Goal: Information Seeking & Learning: Learn about a topic

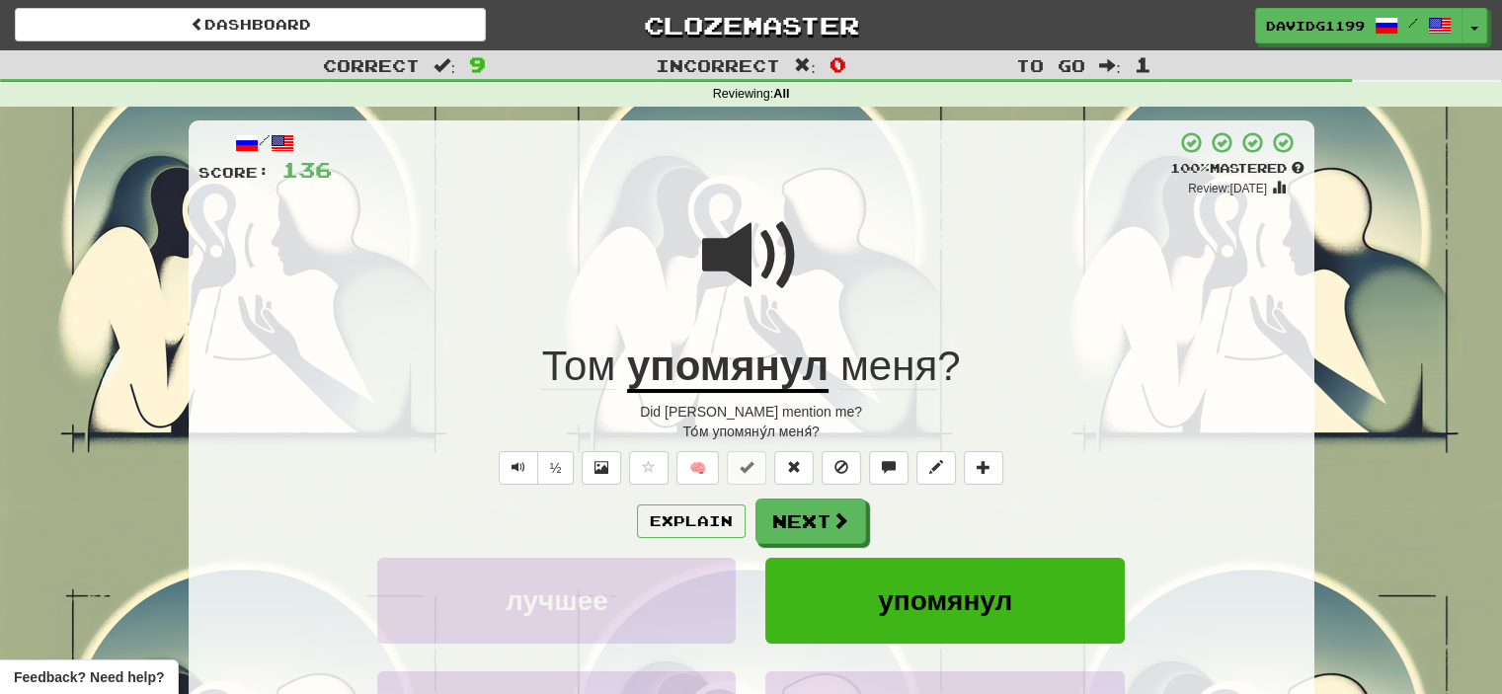
click at [759, 260] on span at bounding box center [751, 255] width 99 height 99
click at [818, 524] on button "Next" at bounding box center [812, 522] width 111 height 45
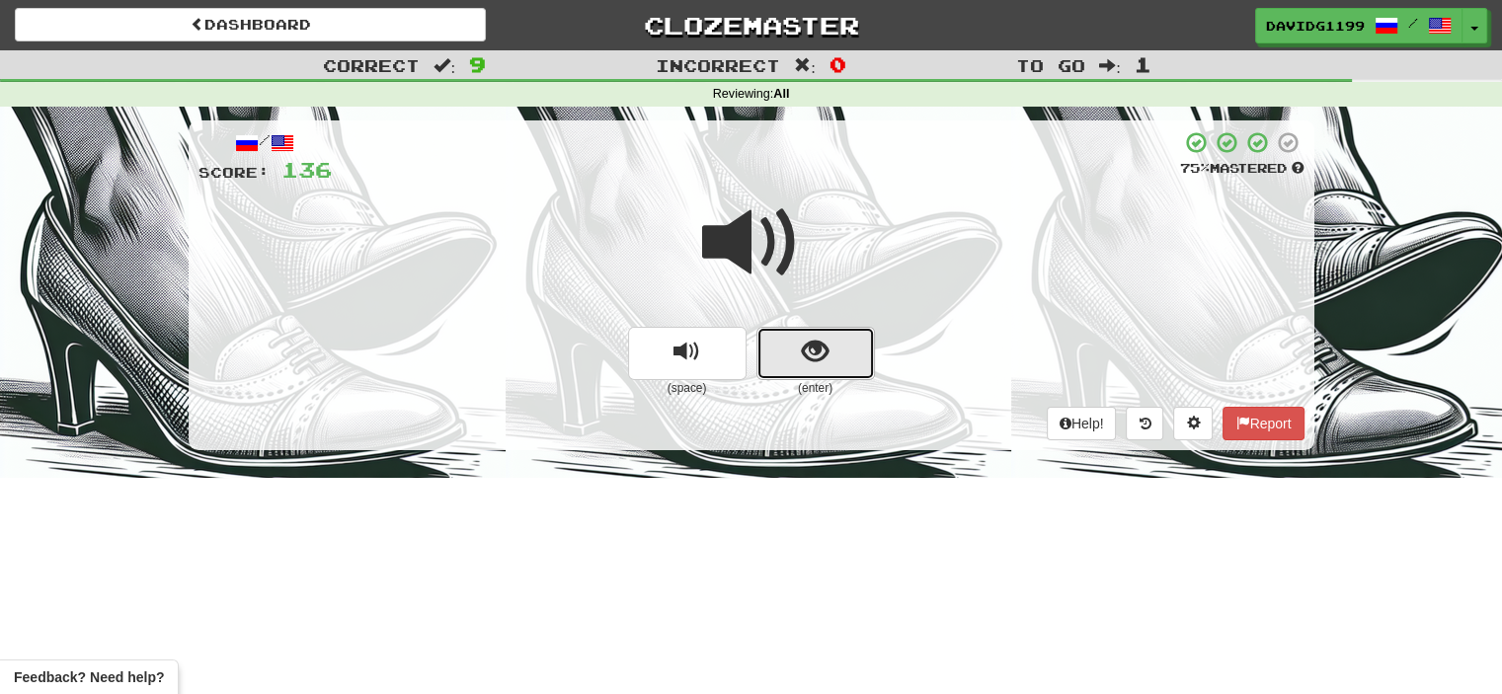
click at [803, 342] on span "show sentence" at bounding box center [815, 352] width 27 height 27
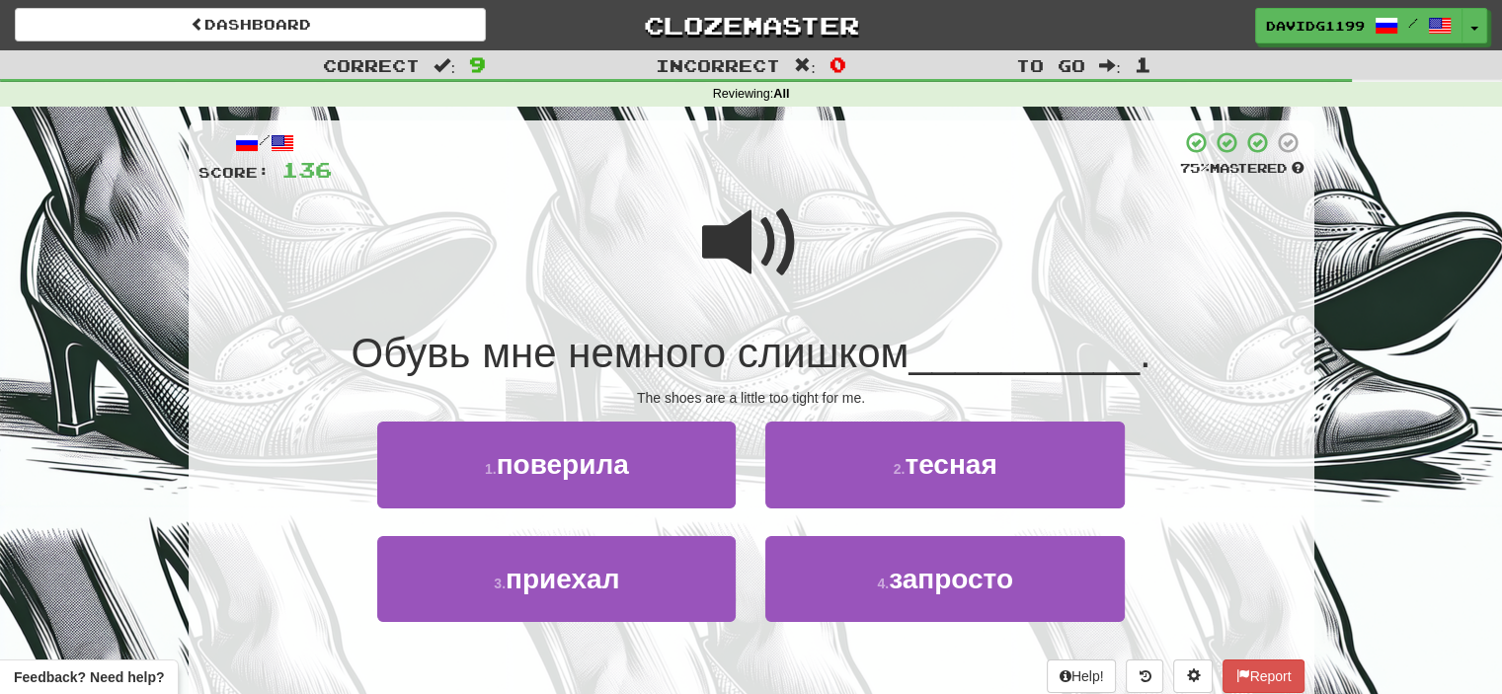
click at [738, 258] on span at bounding box center [751, 243] width 99 height 99
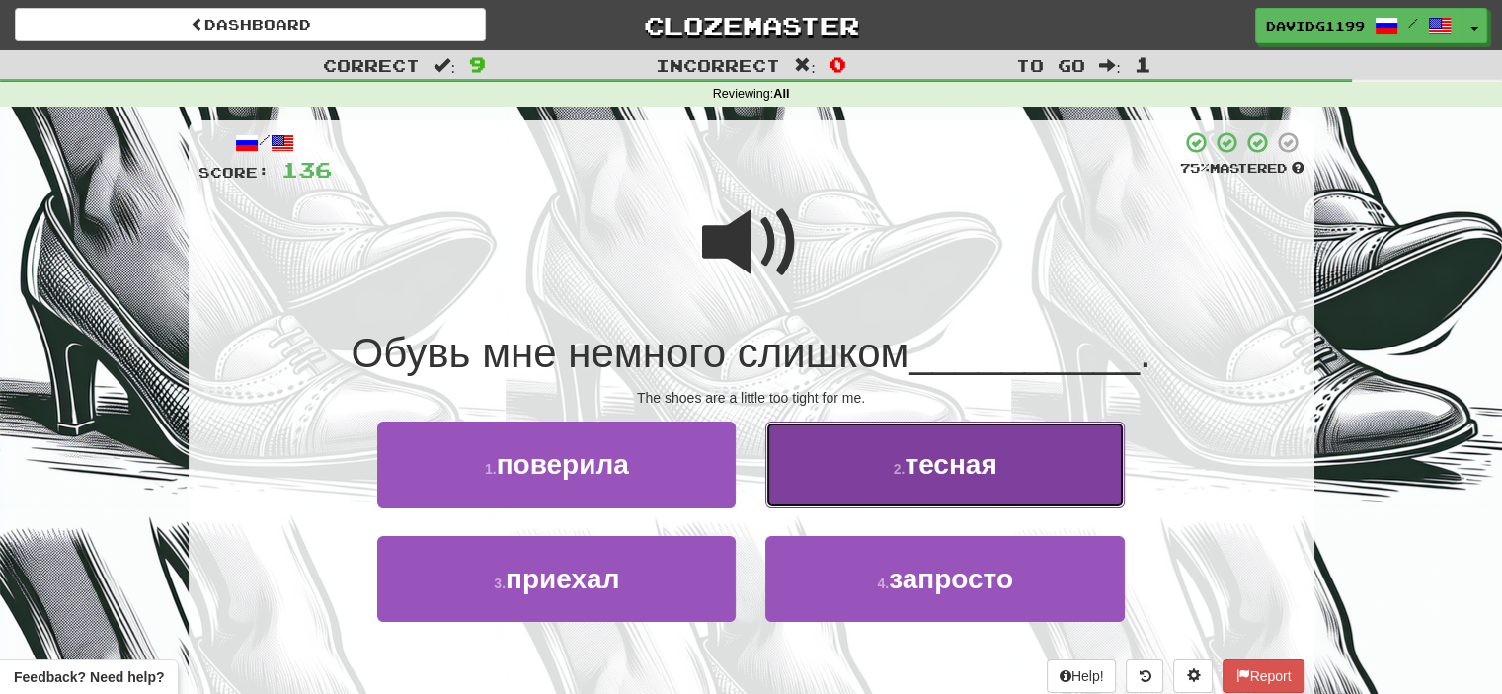
click at [893, 454] on button "2 . тесная" at bounding box center [944, 465] width 359 height 86
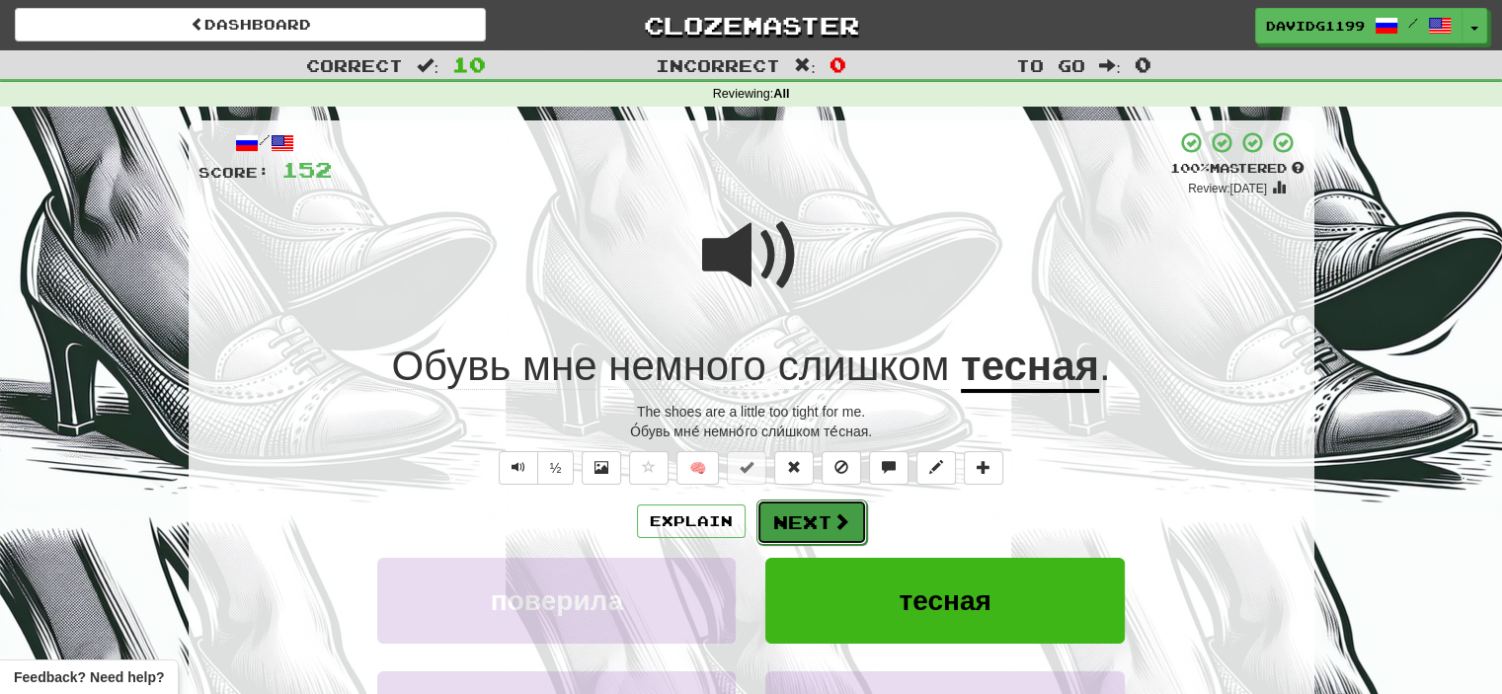
drag, startPoint x: 790, startPoint y: 521, endPoint x: 777, endPoint y: 520, distance: 12.9
click at [777, 520] on button "Next" at bounding box center [812, 522] width 111 height 45
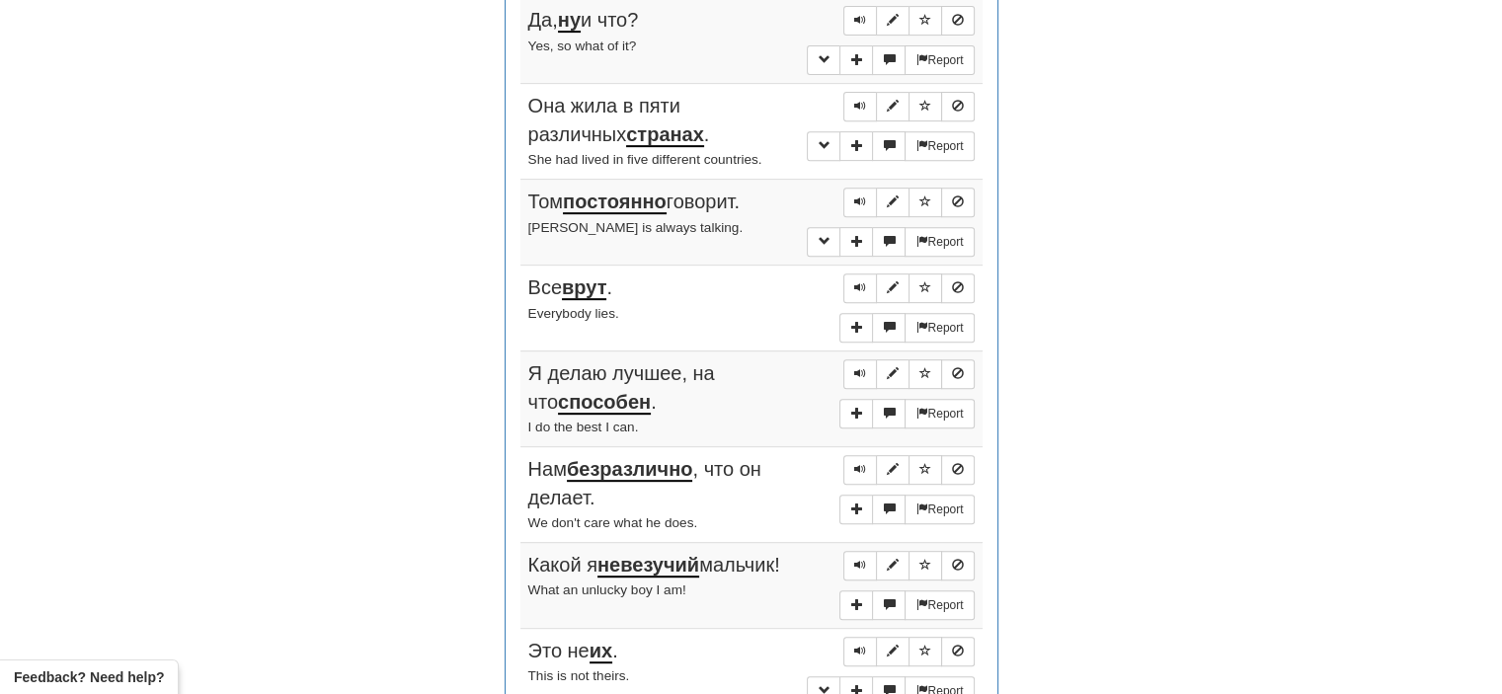
scroll to position [824, 0]
click at [860, 15] on span "Sentence controls" at bounding box center [860, 18] width 12 height 12
click at [862, 98] on span "Sentence controls" at bounding box center [860, 104] width 12 height 12
drag, startPoint x: 858, startPoint y: 195, endPoint x: 853, endPoint y: 167, distance: 28.1
click at [853, 167] on td "Report Она жила в пяти различных странах . She had lived in five different coun…" at bounding box center [752, 130] width 462 height 96
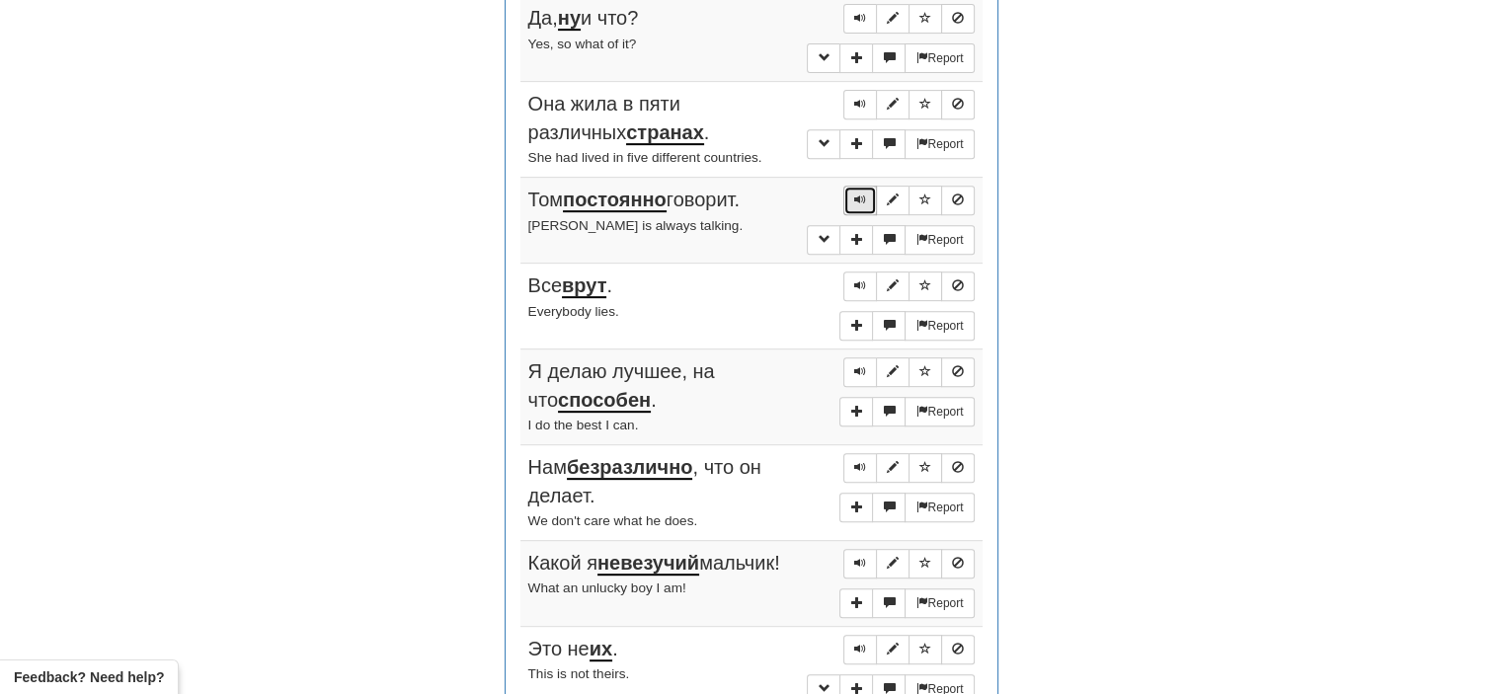
click at [859, 197] on span "Sentence controls" at bounding box center [860, 200] width 12 height 12
click at [861, 280] on span "Sentence controls" at bounding box center [860, 286] width 12 height 12
click at [849, 367] on button "Sentence controls" at bounding box center [860, 373] width 34 height 30
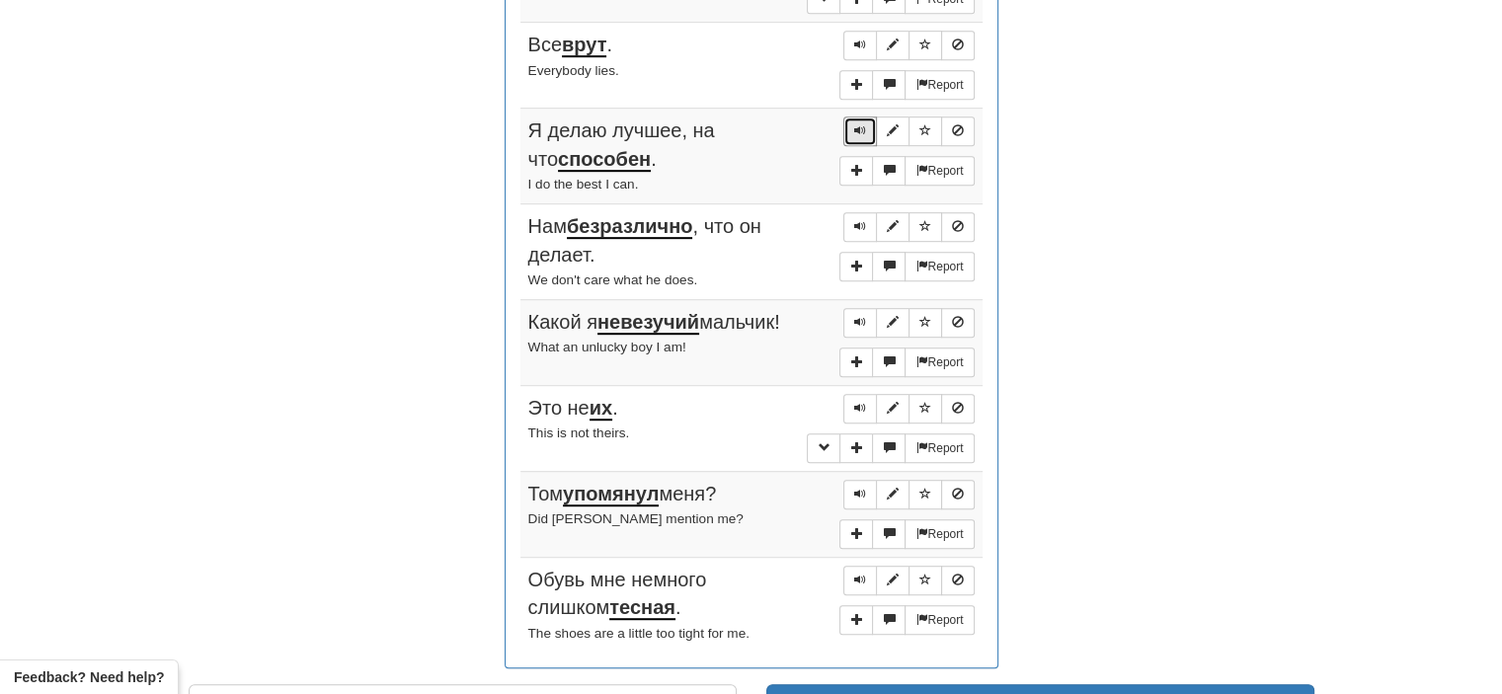
scroll to position [1070, 0]
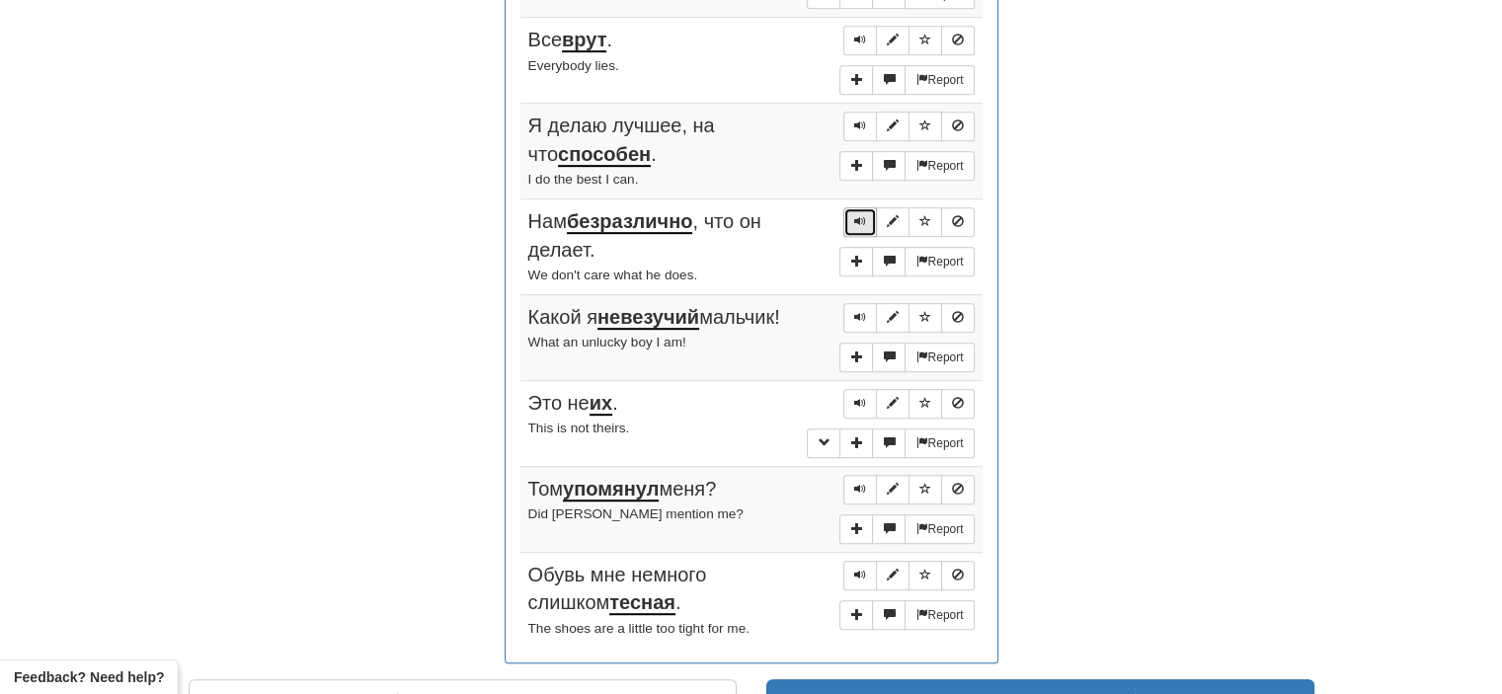
click at [859, 215] on span "Sentence controls" at bounding box center [860, 221] width 12 height 12
click at [862, 207] on button "Sentence controls" at bounding box center [860, 222] width 34 height 30
click at [859, 311] on span "Sentence controls" at bounding box center [860, 317] width 12 height 12
click at [856, 397] on span "Sentence controls" at bounding box center [860, 403] width 12 height 12
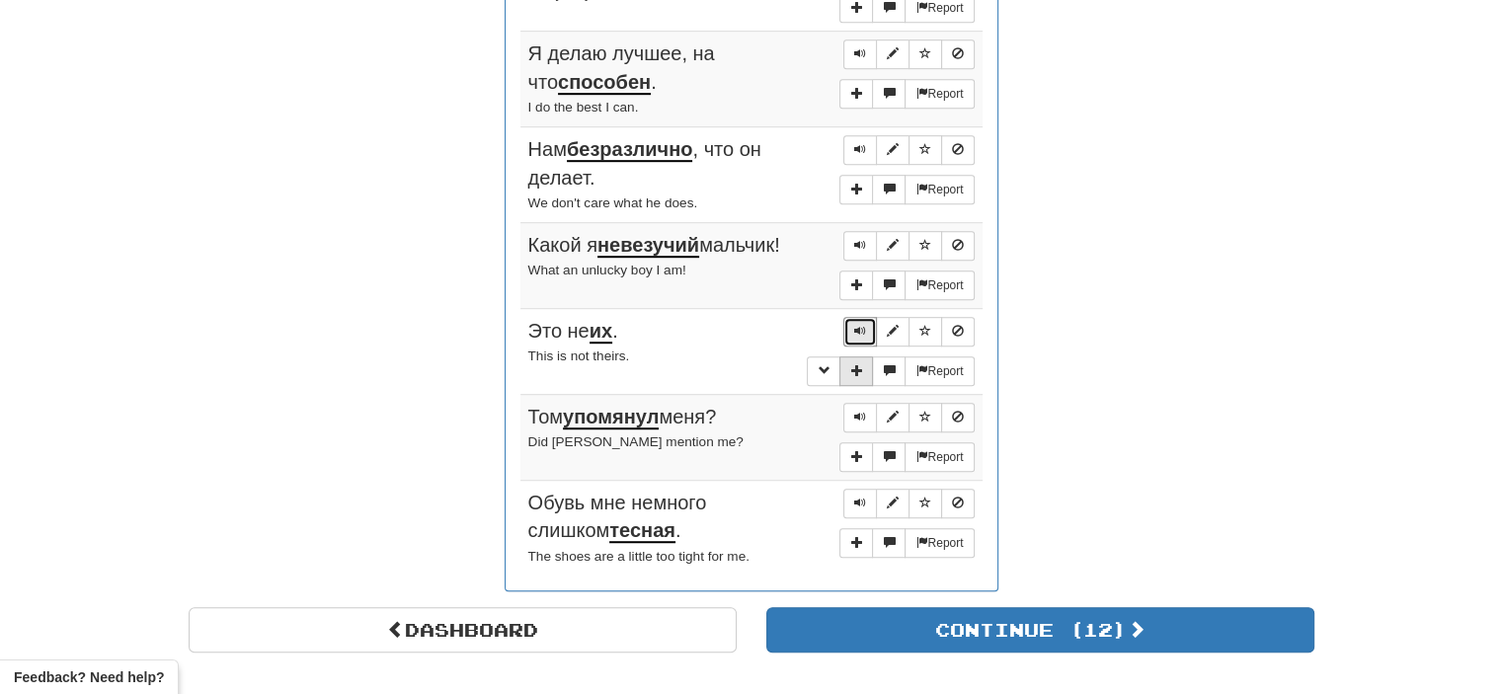
scroll to position [1146, 0]
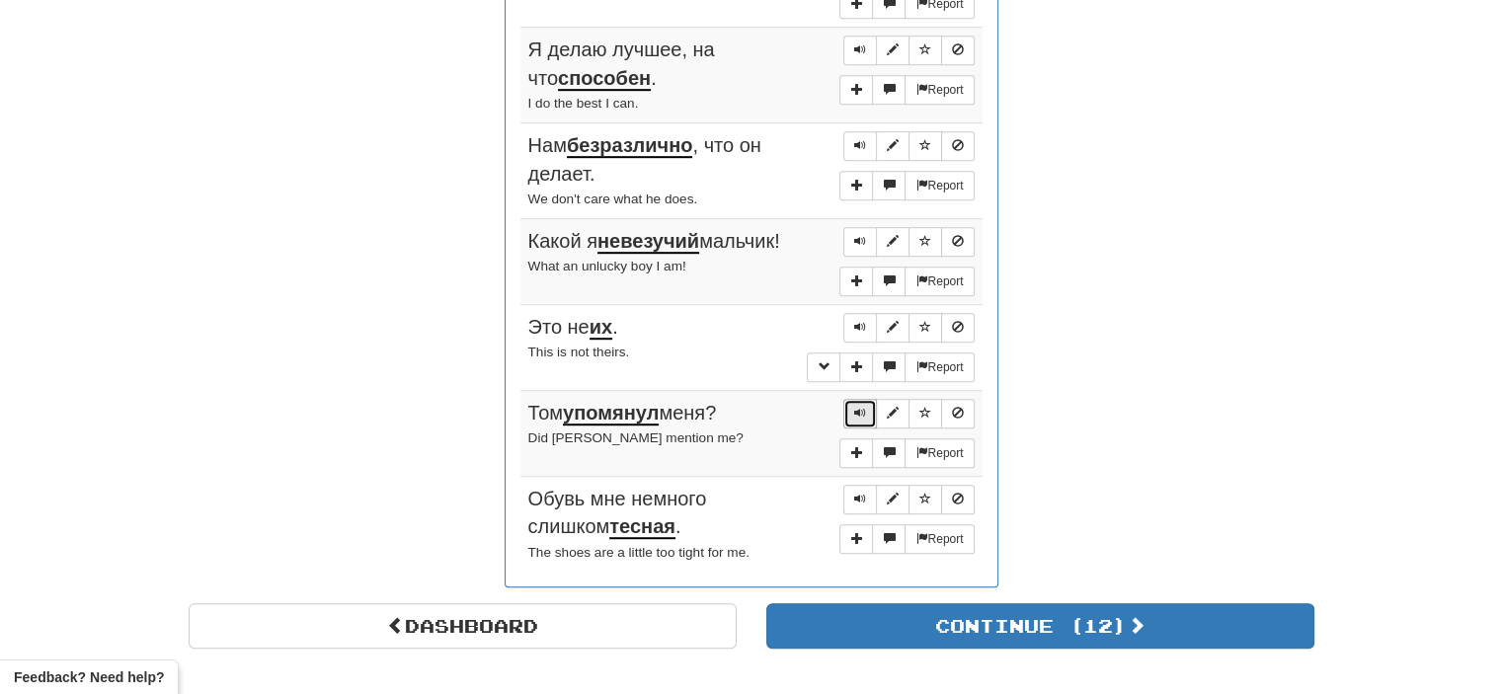
click at [861, 407] on span "Sentence controls" at bounding box center [860, 413] width 12 height 12
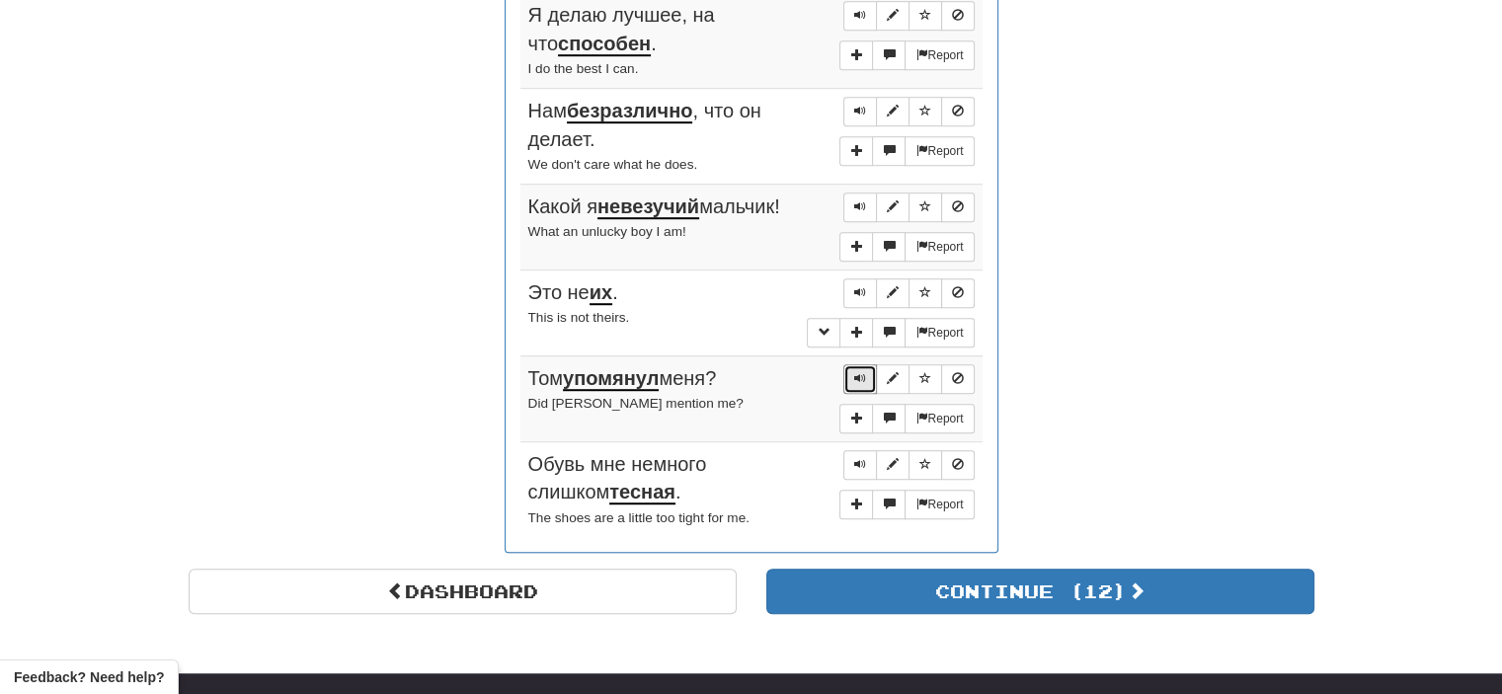
scroll to position [1184, 0]
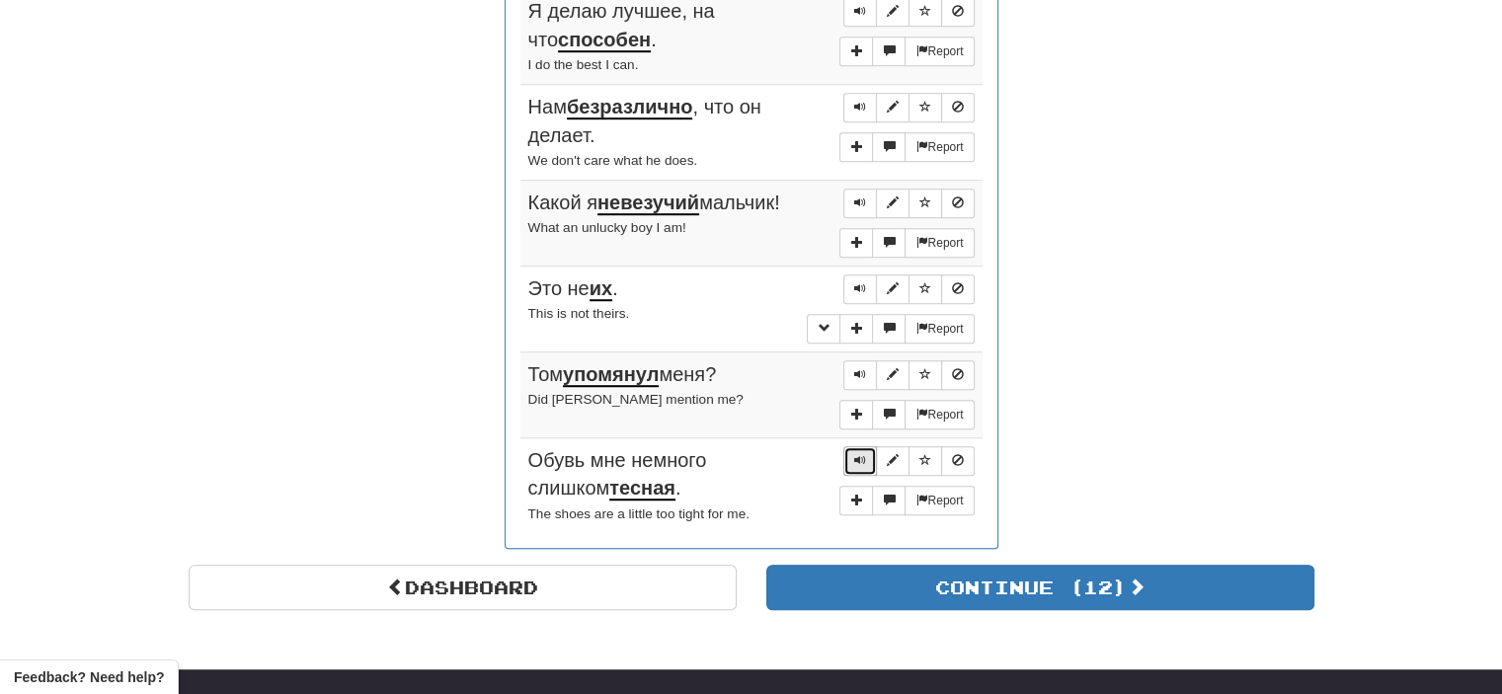
click at [850, 457] on button "Sentence controls" at bounding box center [860, 461] width 34 height 30
drag, startPoint x: 855, startPoint y: 490, endPoint x: 838, endPoint y: 491, distance: 17.8
drag, startPoint x: 838, startPoint y: 491, endPoint x: 851, endPoint y: 496, distance: 14.7
click at [851, 496] on span "More sentence controls" at bounding box center [856, 500] width 12 height 12
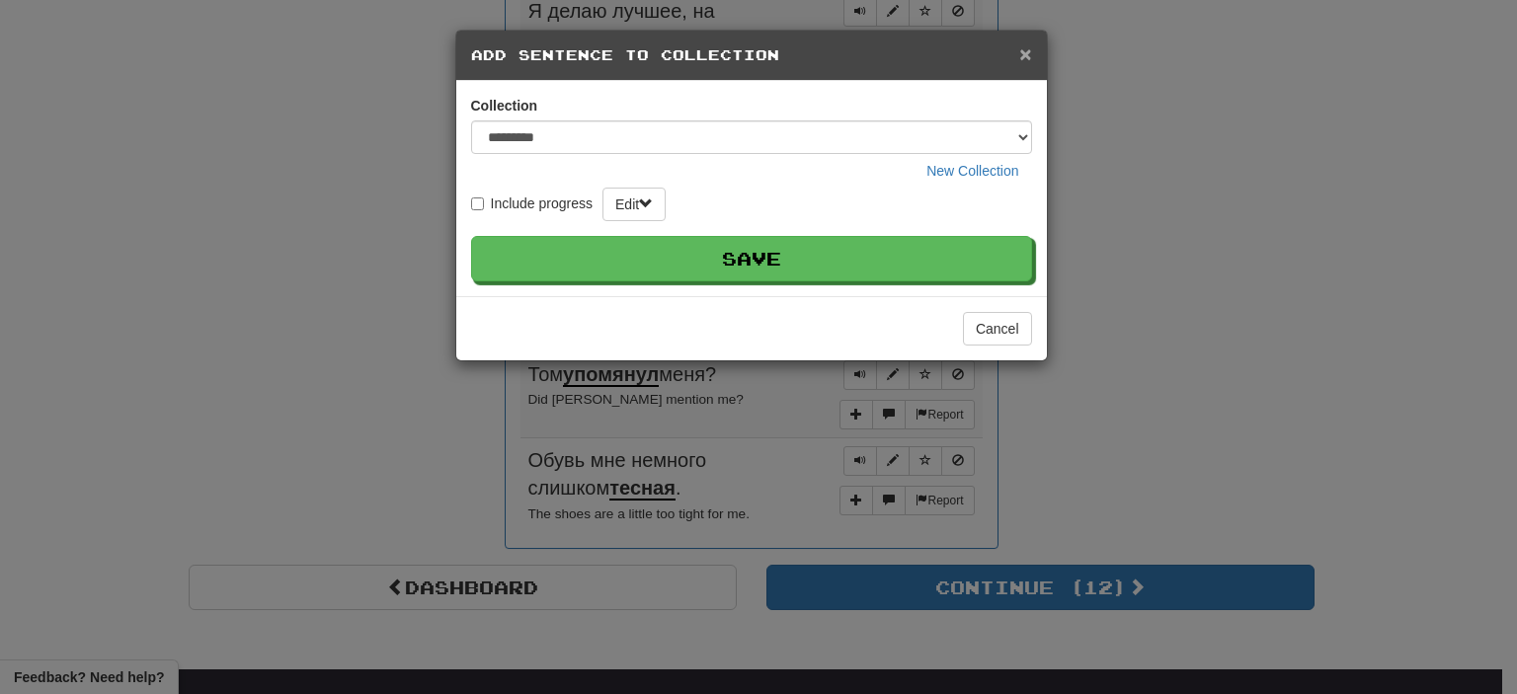
click at [1025, 56] on span "×" at bounding box center [1025, 53] width 12 height 23
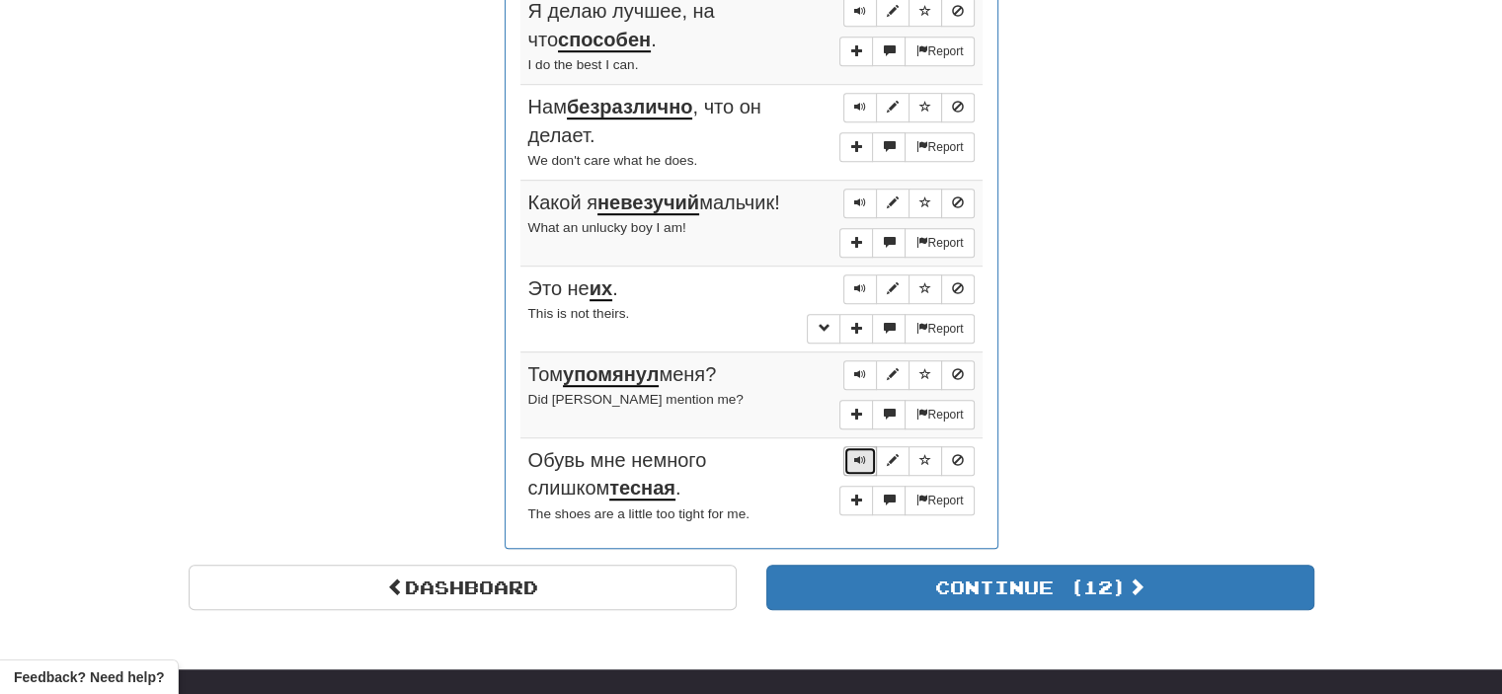
click at [862, 454] on span "Sentence controls" at bounding box center [860, 460] width 12 height 12
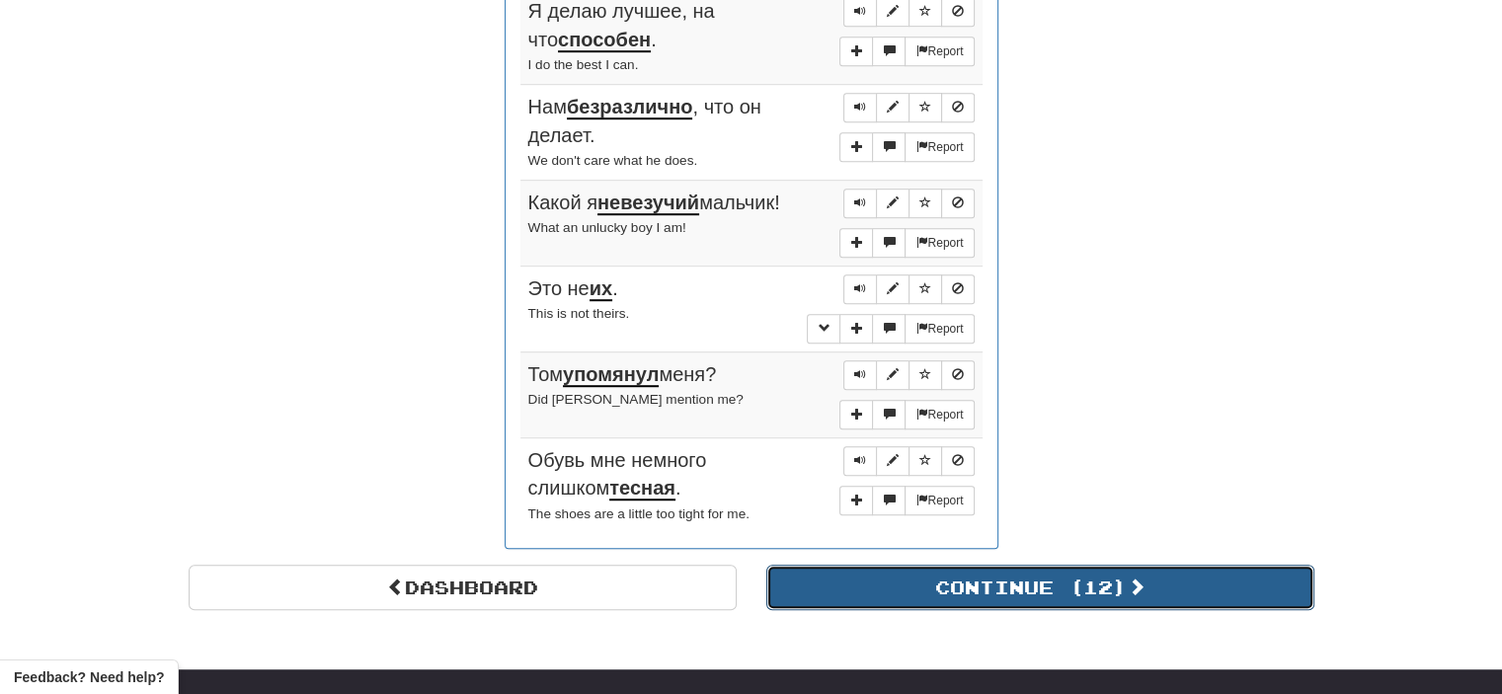
drag, startPoint x: 923, startPoint y: 584, endPoint x: 897, endPoint y: 584, distance: 26.7
click at [897, 584] on button "Continue ( 12 )" at bounding box center [1040, 587] width 548 height 45
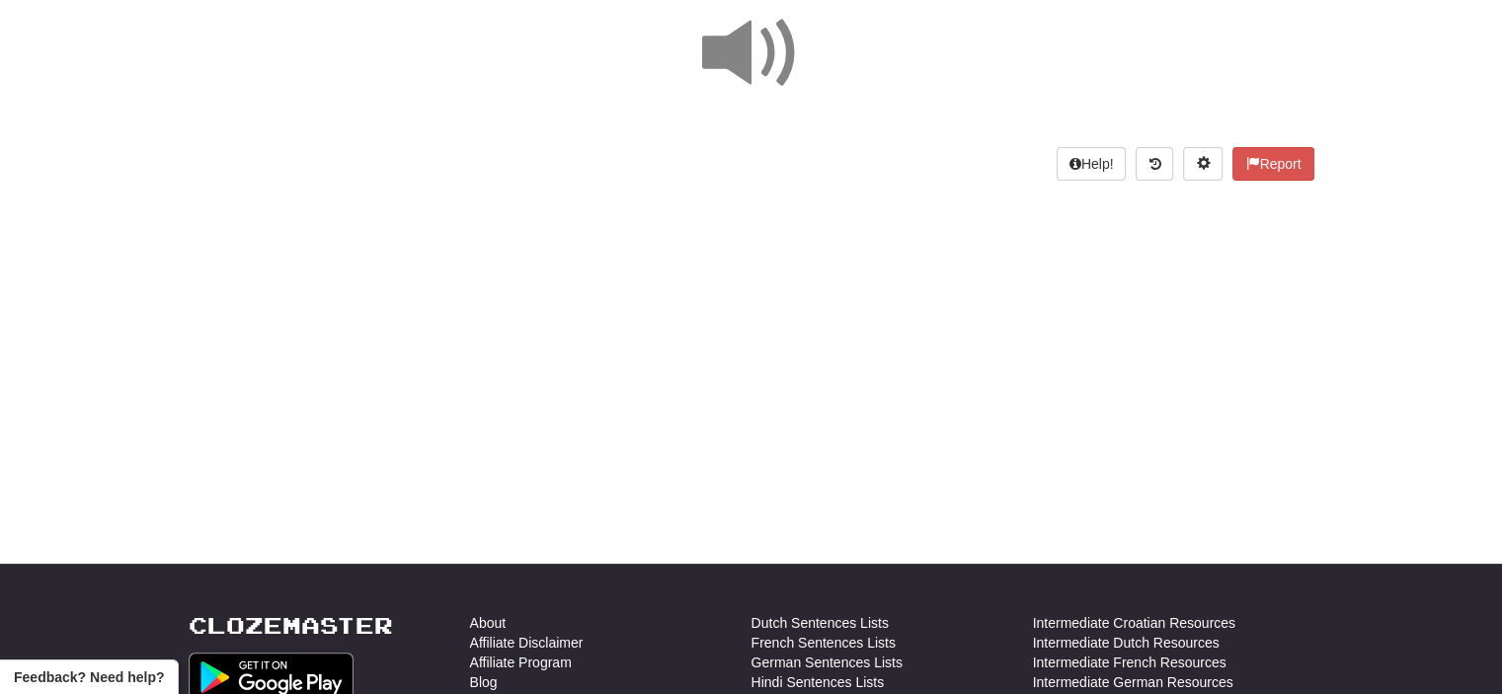
scroll to position [0, 0]
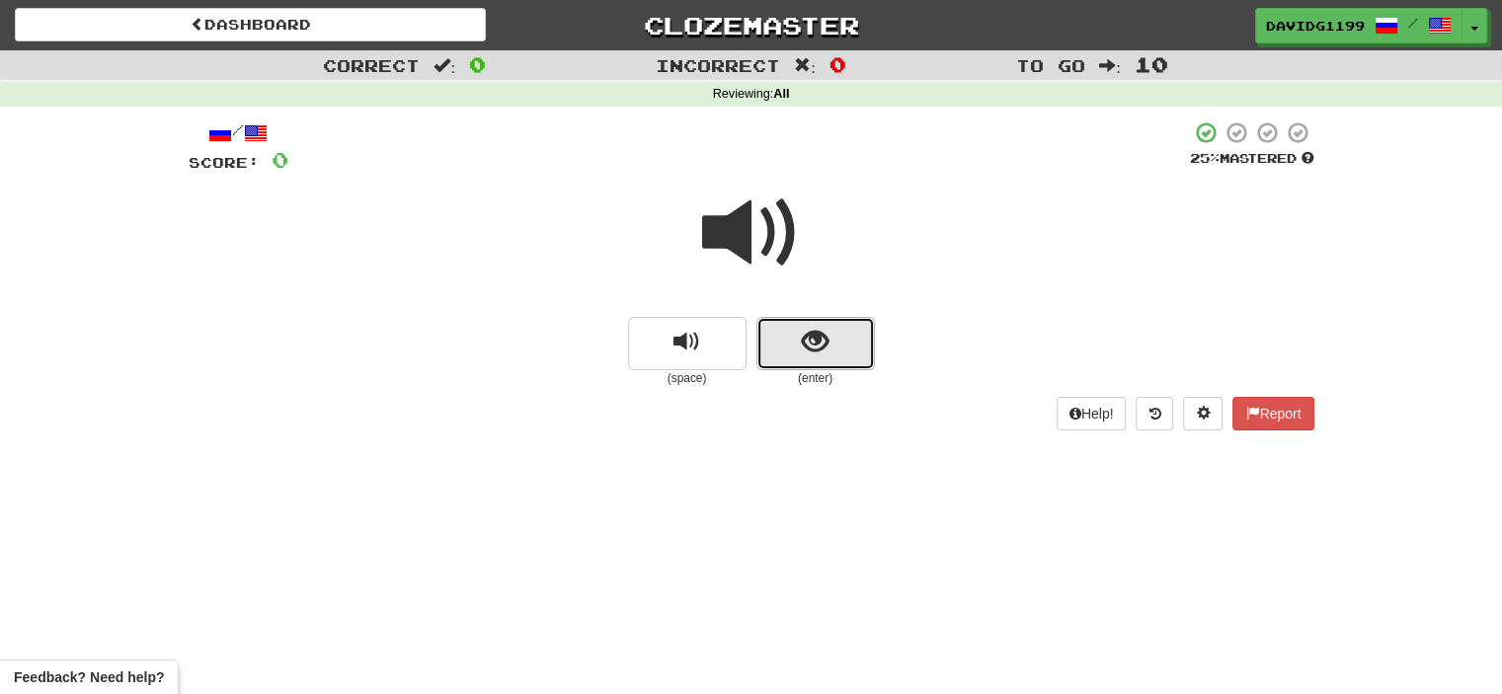
click at [783, 345] on button "show sentence" at bounding box center [816, 343] width 119 height 53
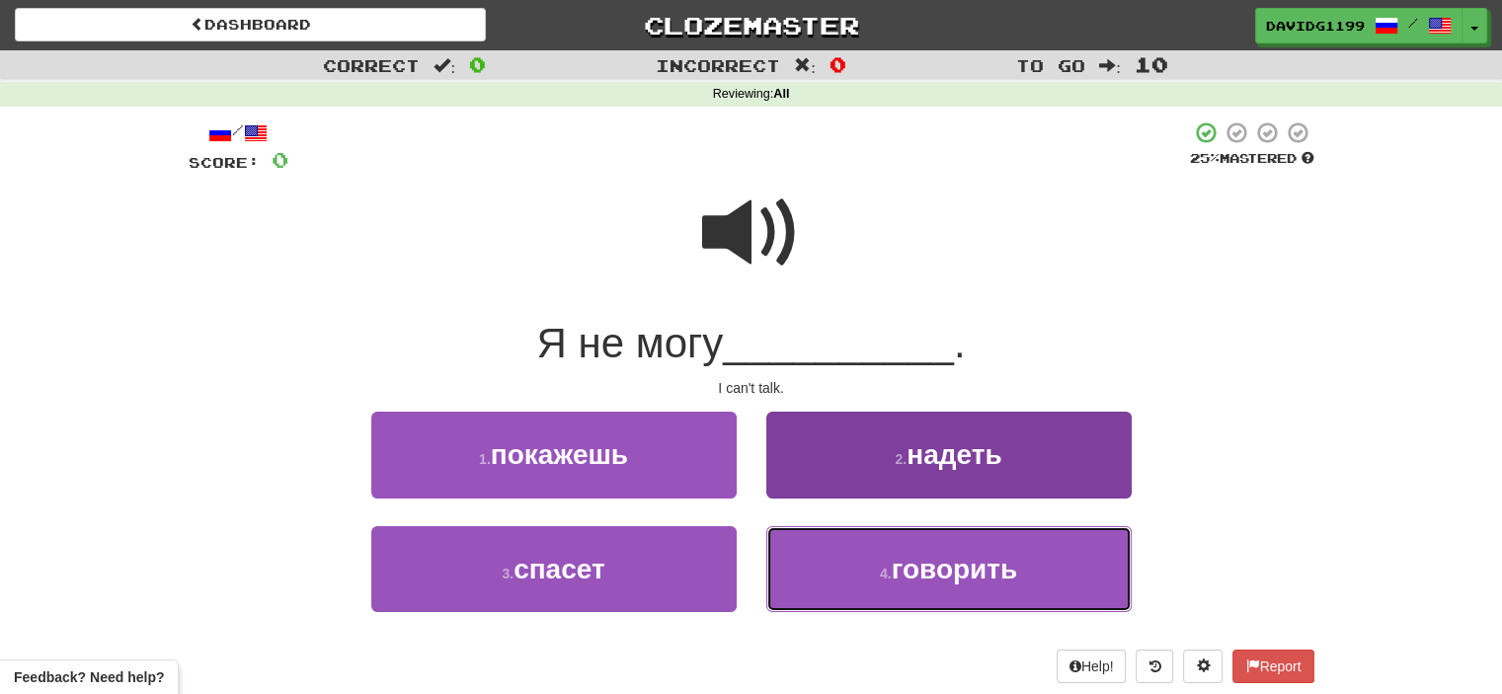
drag, startPoint x: 865, startPoint y: 580, endPoint x: 849, endPoint y: 583, distance: 16.1
click at [849, 583] on button "4 . говорить" at bounding box center [948, 569] width 365 height 86
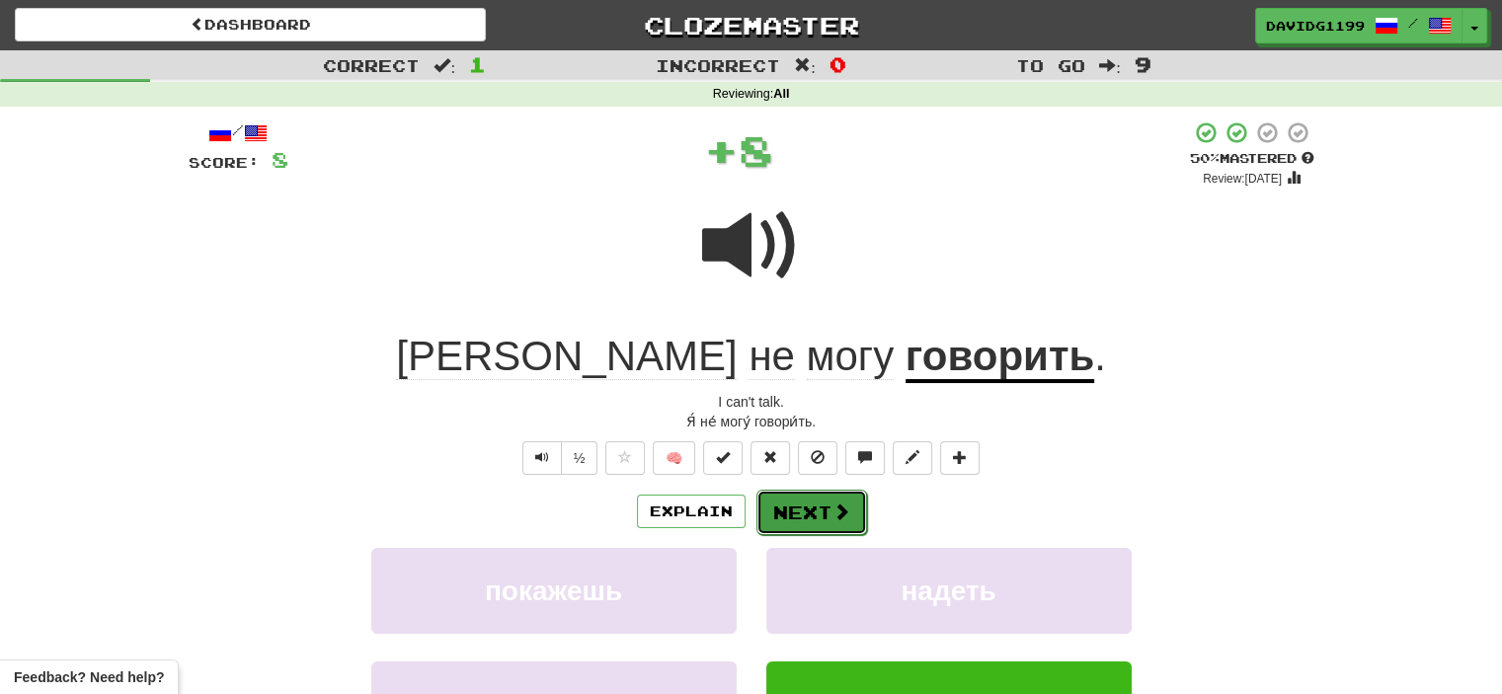
click at [810, 511] on button "Next" at bounding box center [812, 512] width 111 height 45
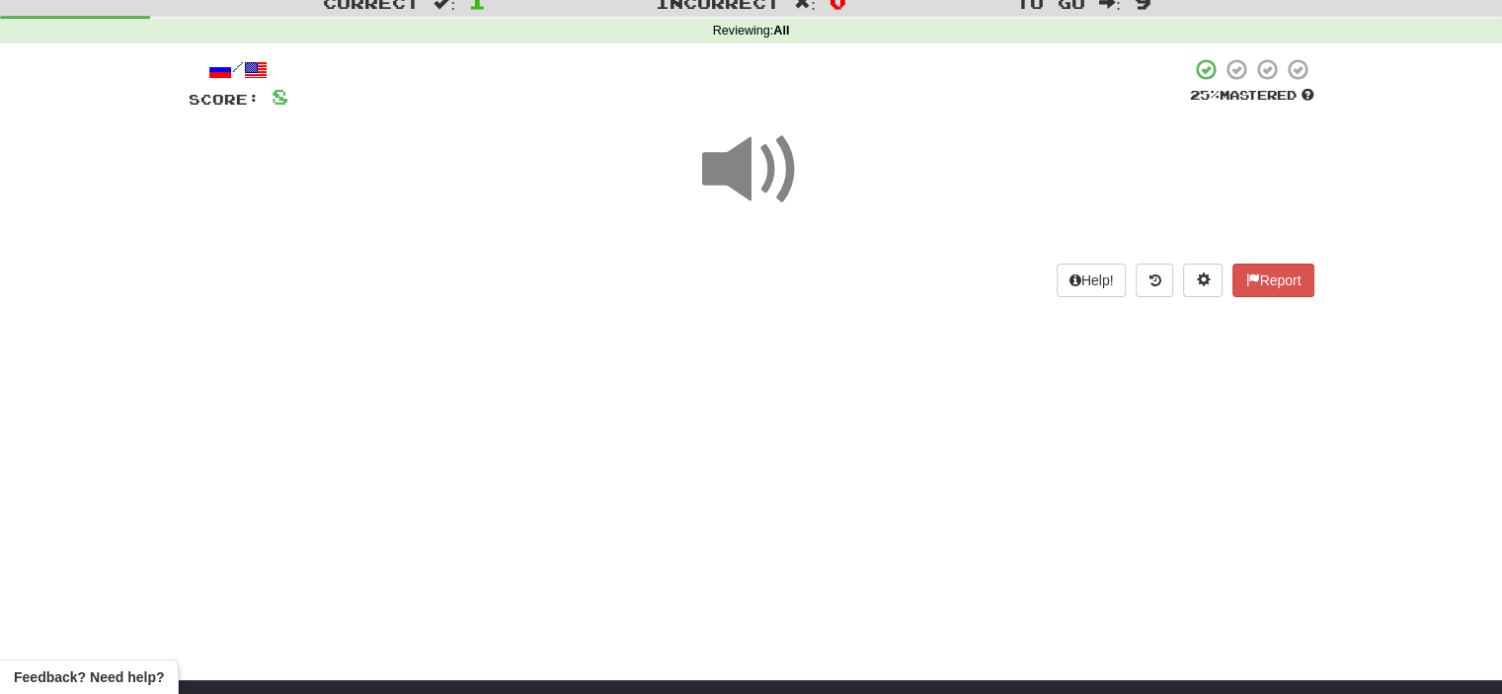
scroll to position [63, 0]
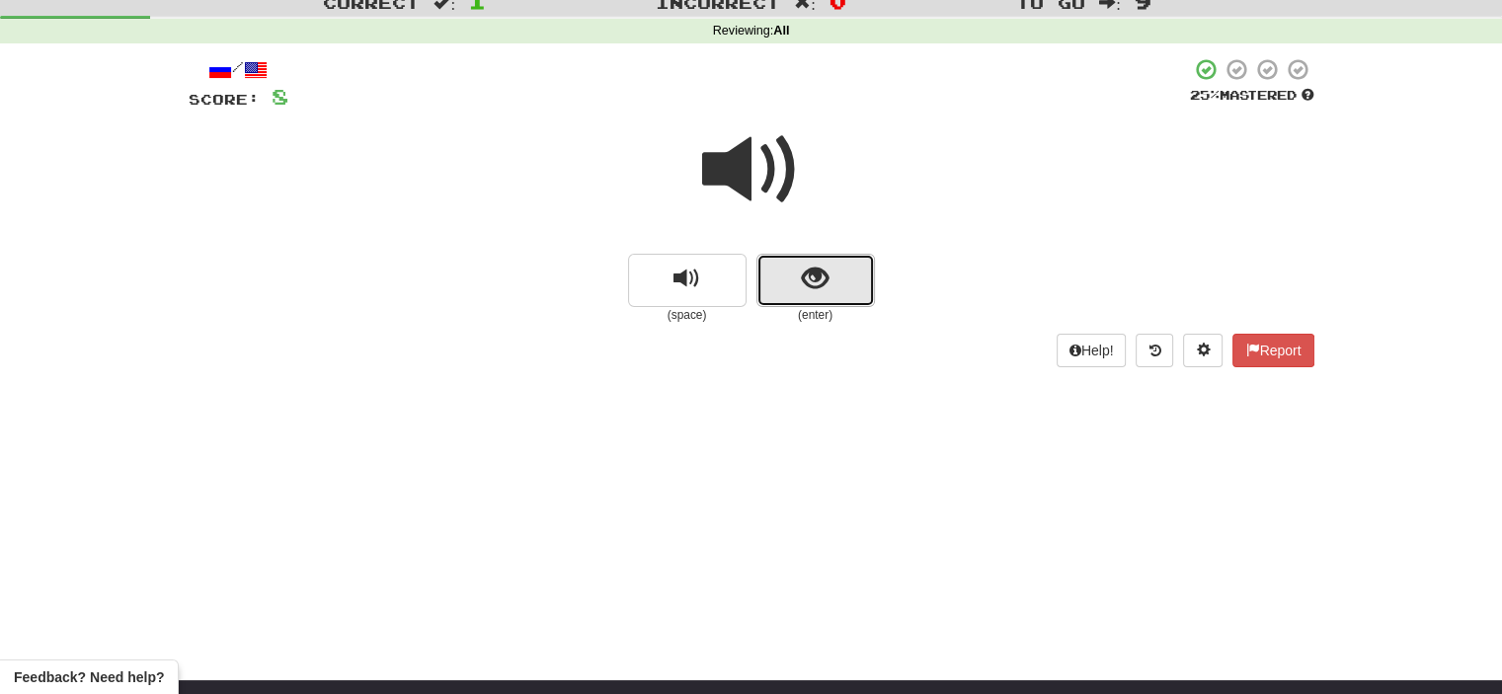
click at [784, 291] on button "show sentence" at bounding box center [816, 280] width 119 height 53
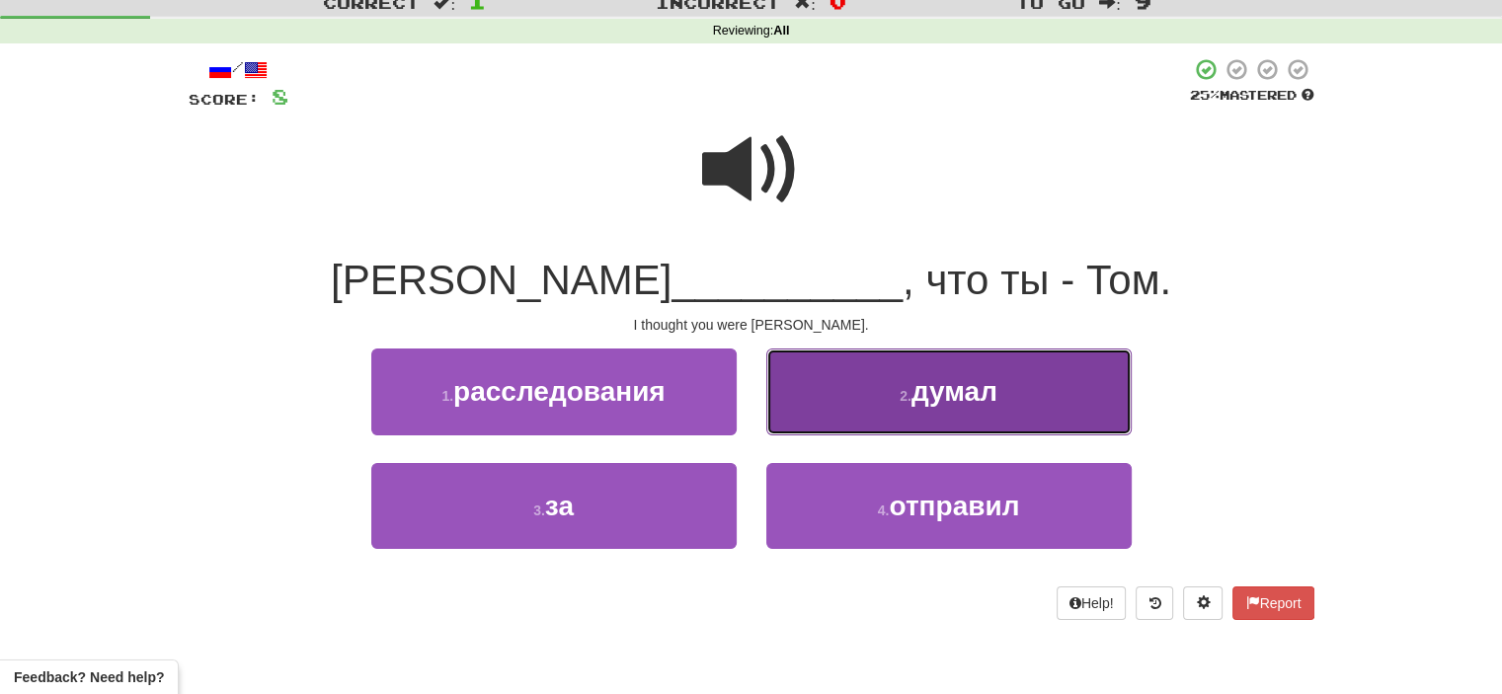
click at [845, 406] on button "2 . думал" at bounding box center [948, 392] width 365 height 86
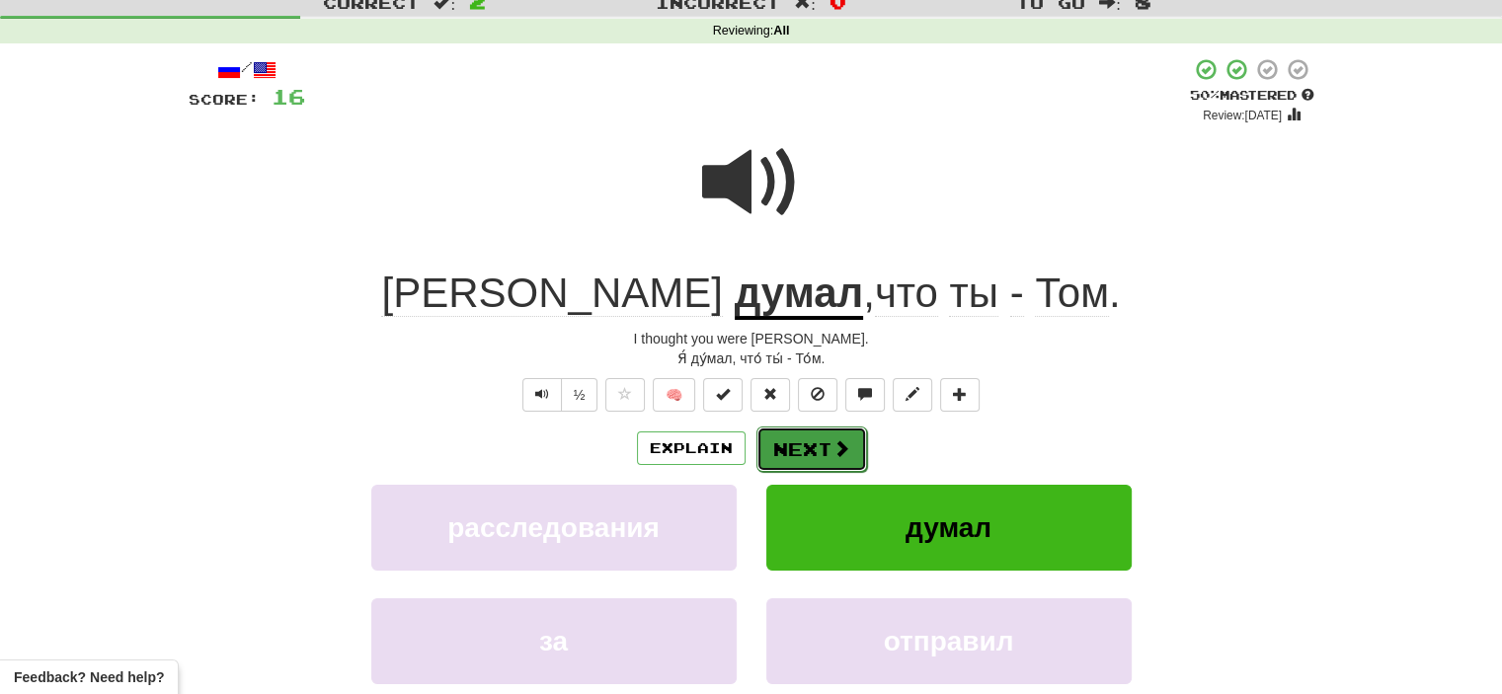
click at [795, 456] on button "Next" at bounding box center [812, 449] width 111 height 45
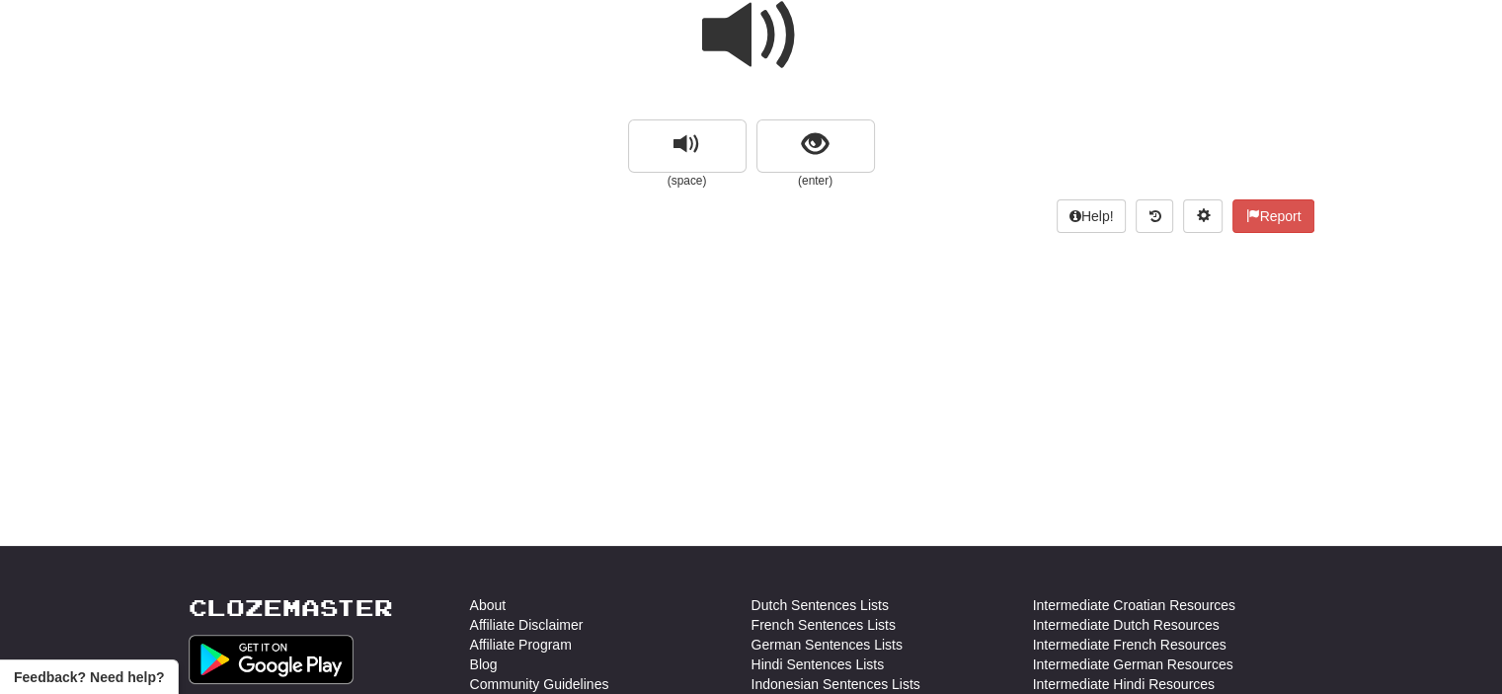
scroll to position [198, 0]
click at [783, 155] on button "show sentence" at bounding box center [816, 146] width 119 height 53
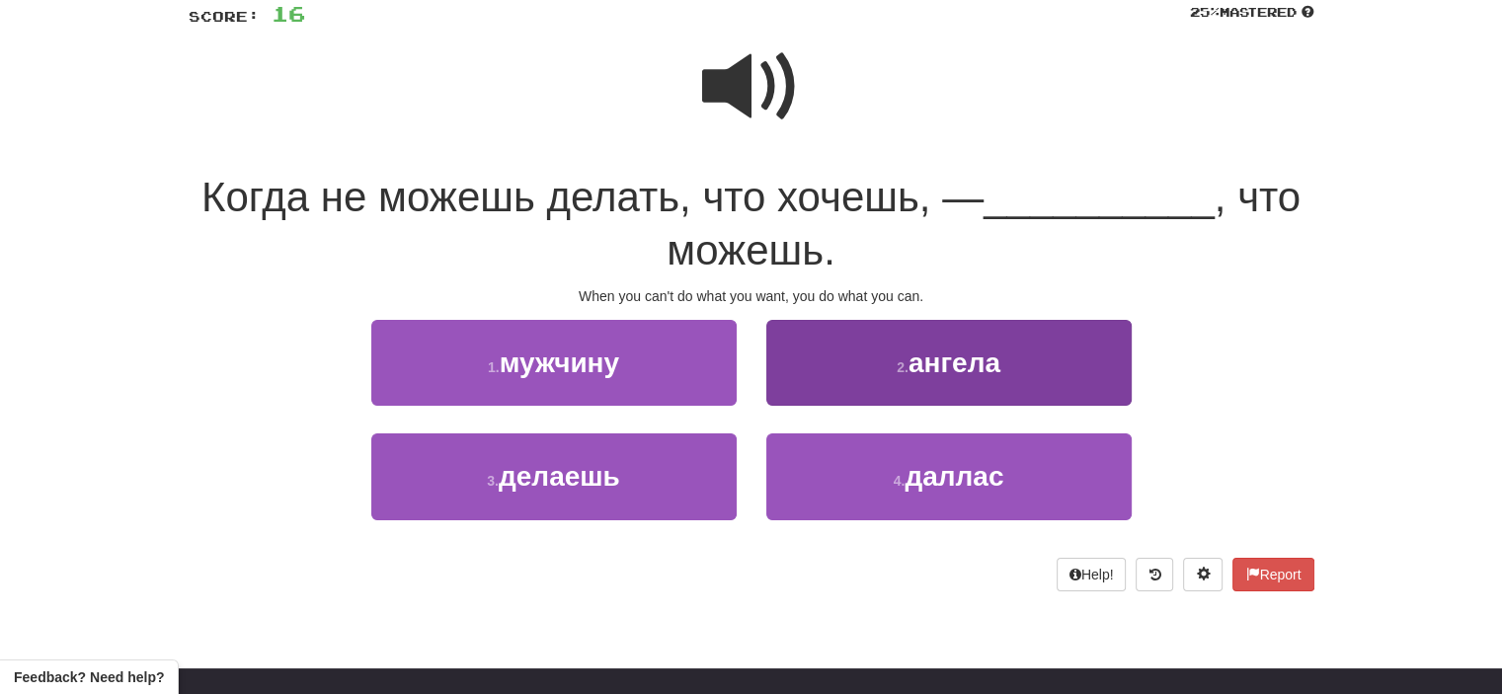
scroll to position [146, 0]
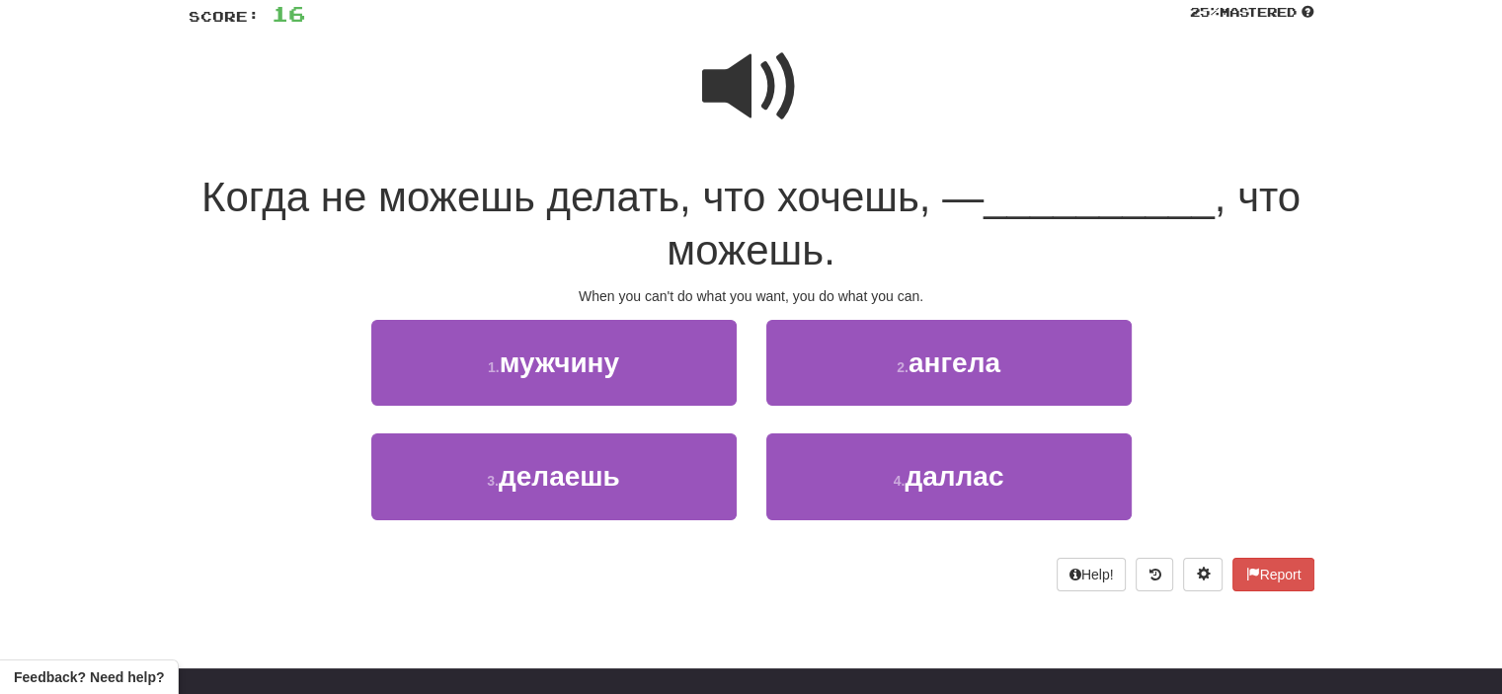
click at [769, 90] on span at bounding box center [751, 87] width 99 height 99
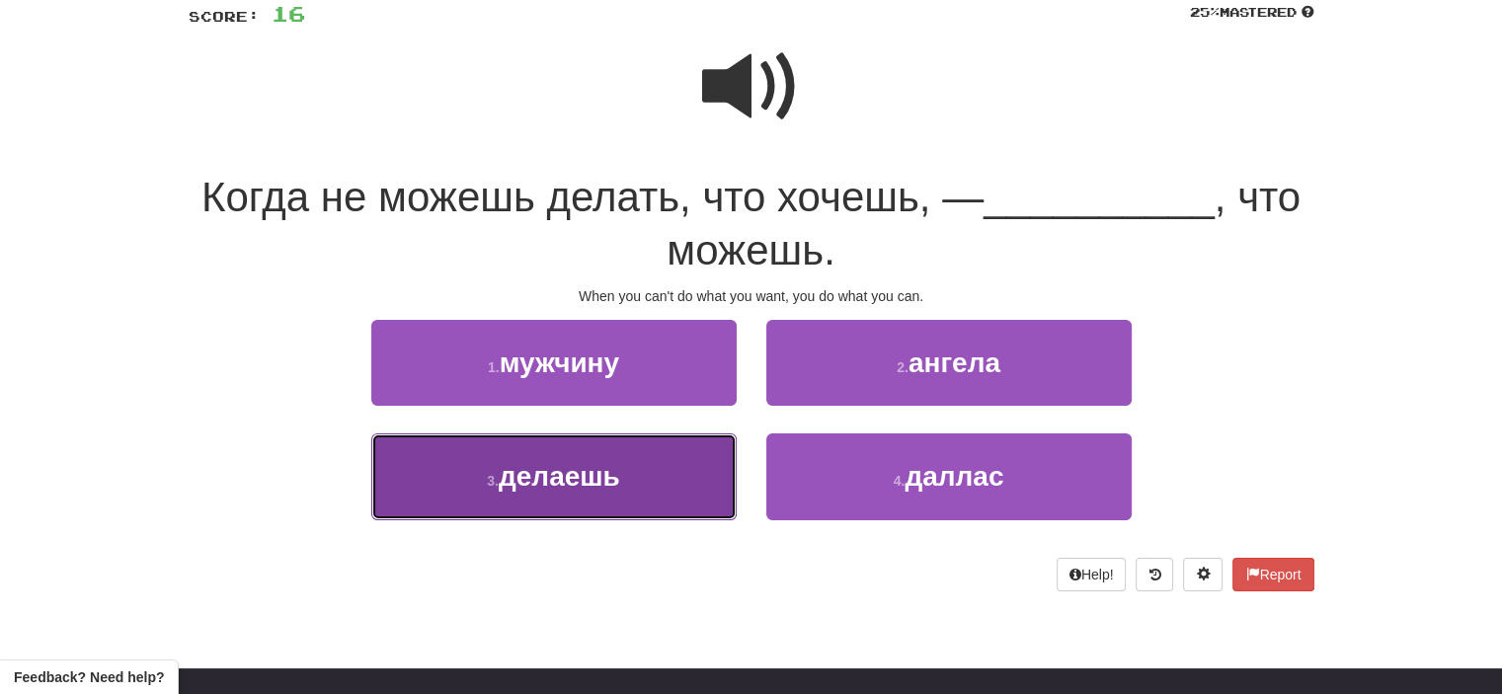
click at [644, 485] on button "3 . делаешь" at bounding box center [553, 477] width 365 height 86
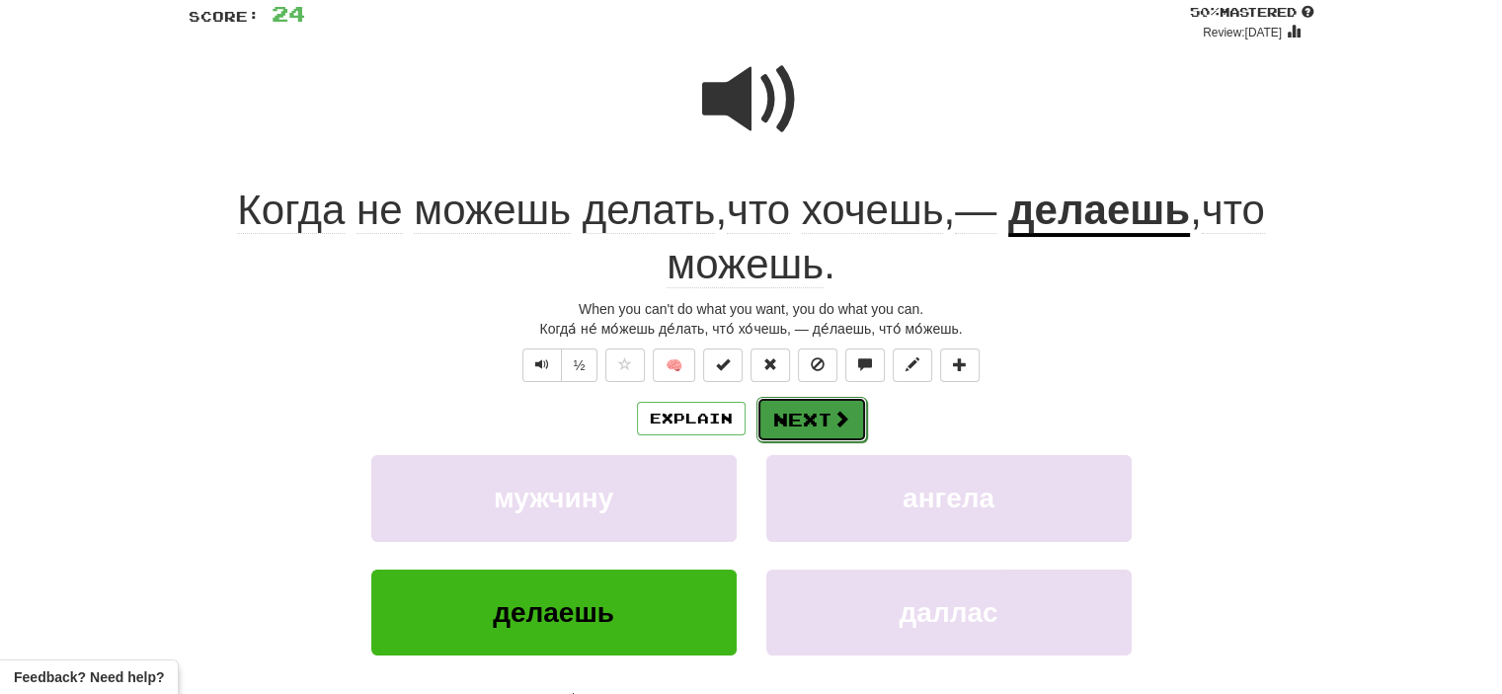
click at [840, 426] on span at bounding box center [842, 419] width 18 height 18
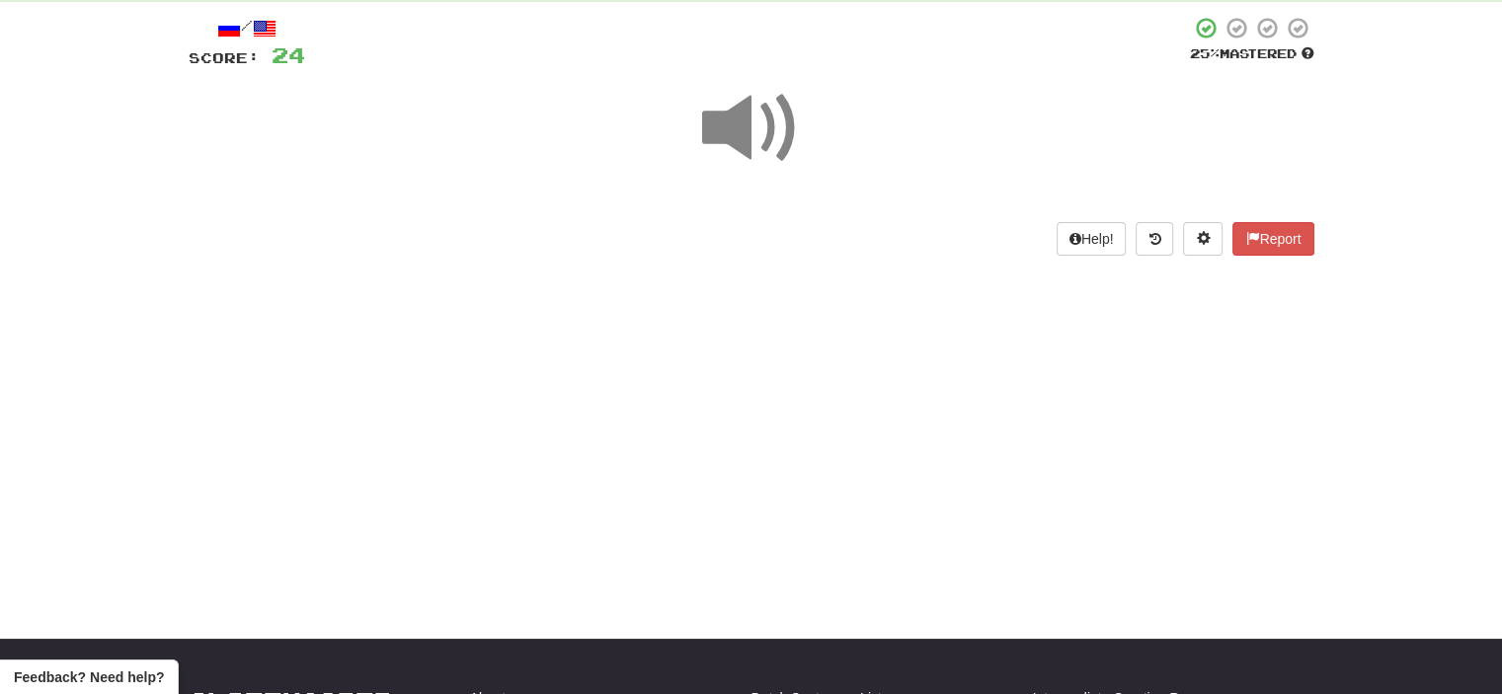
scroll to position [102, 0]
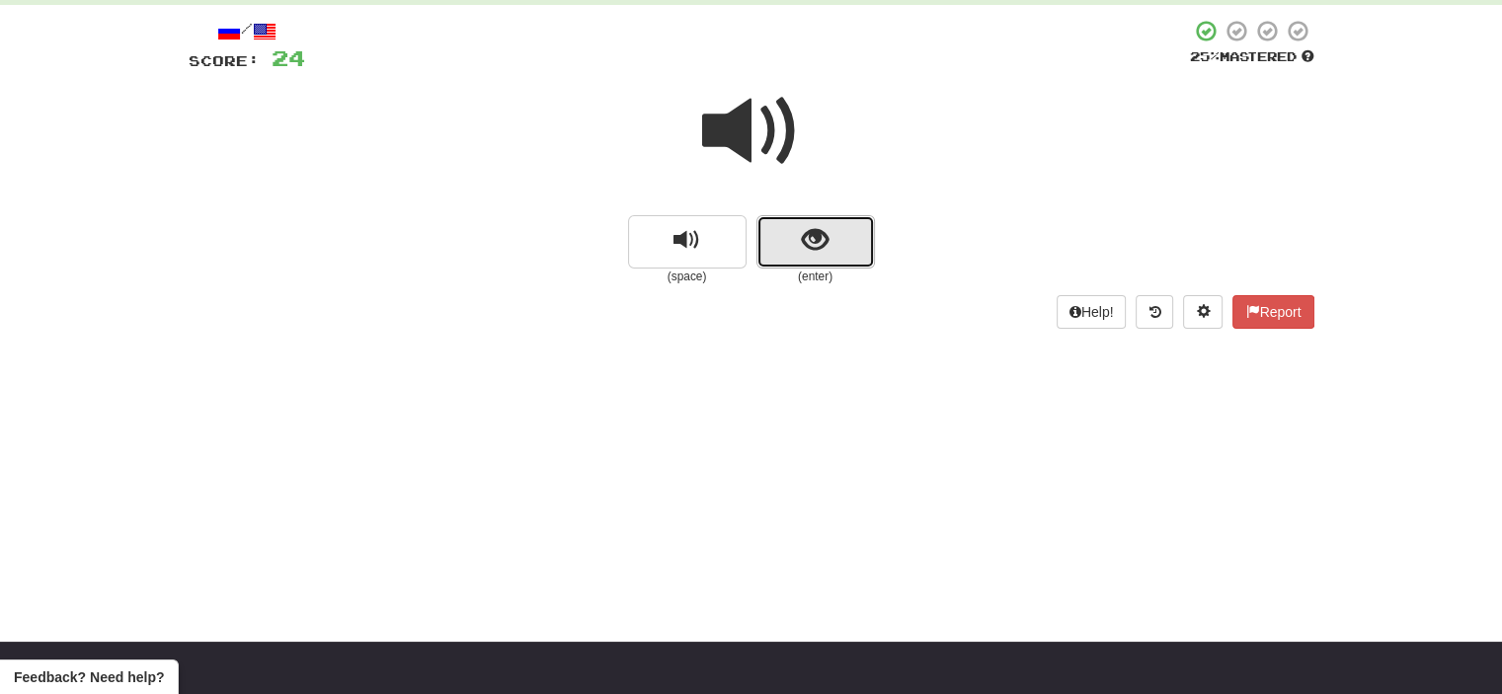
click at [773, 226] on button "show sentence" at bounding box center [816, 241] width 119 height 53
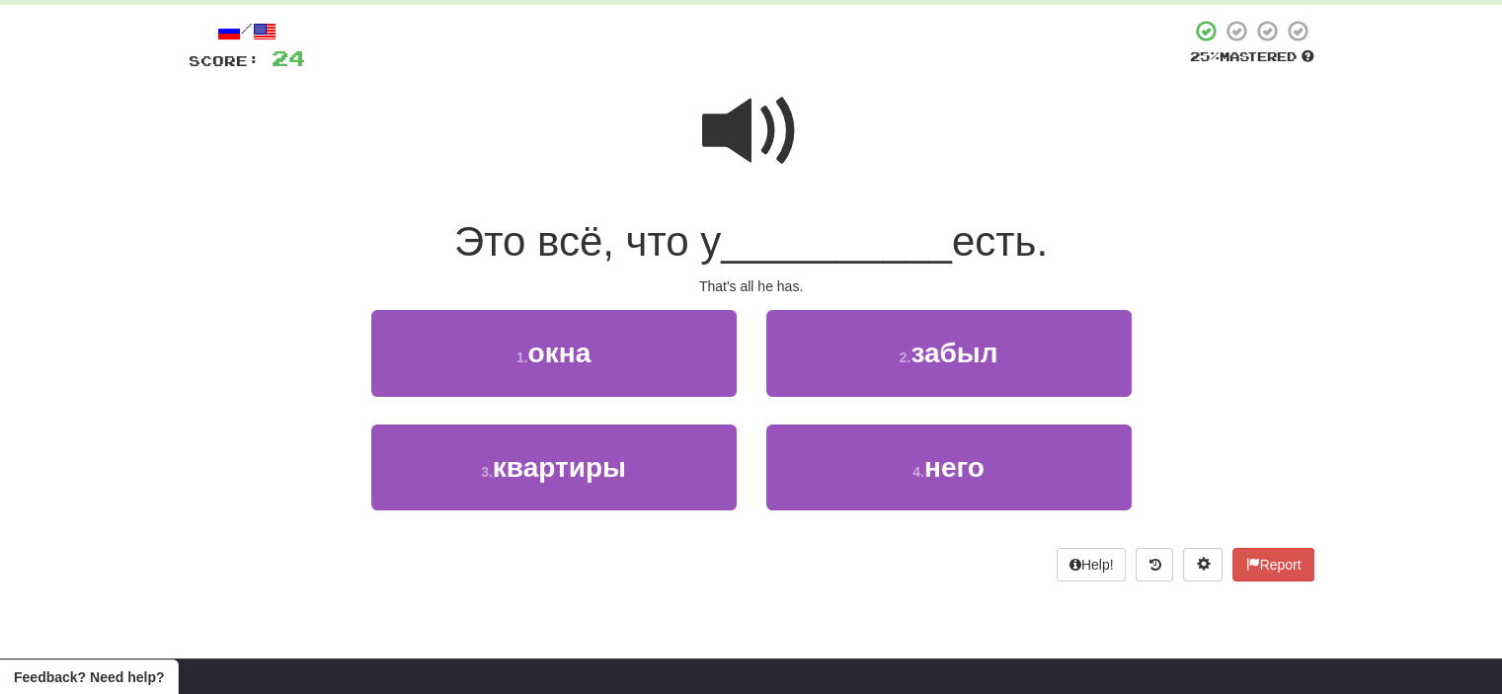
click at [750, 129] on span at bounding box center [751, 131] width 99 height 99
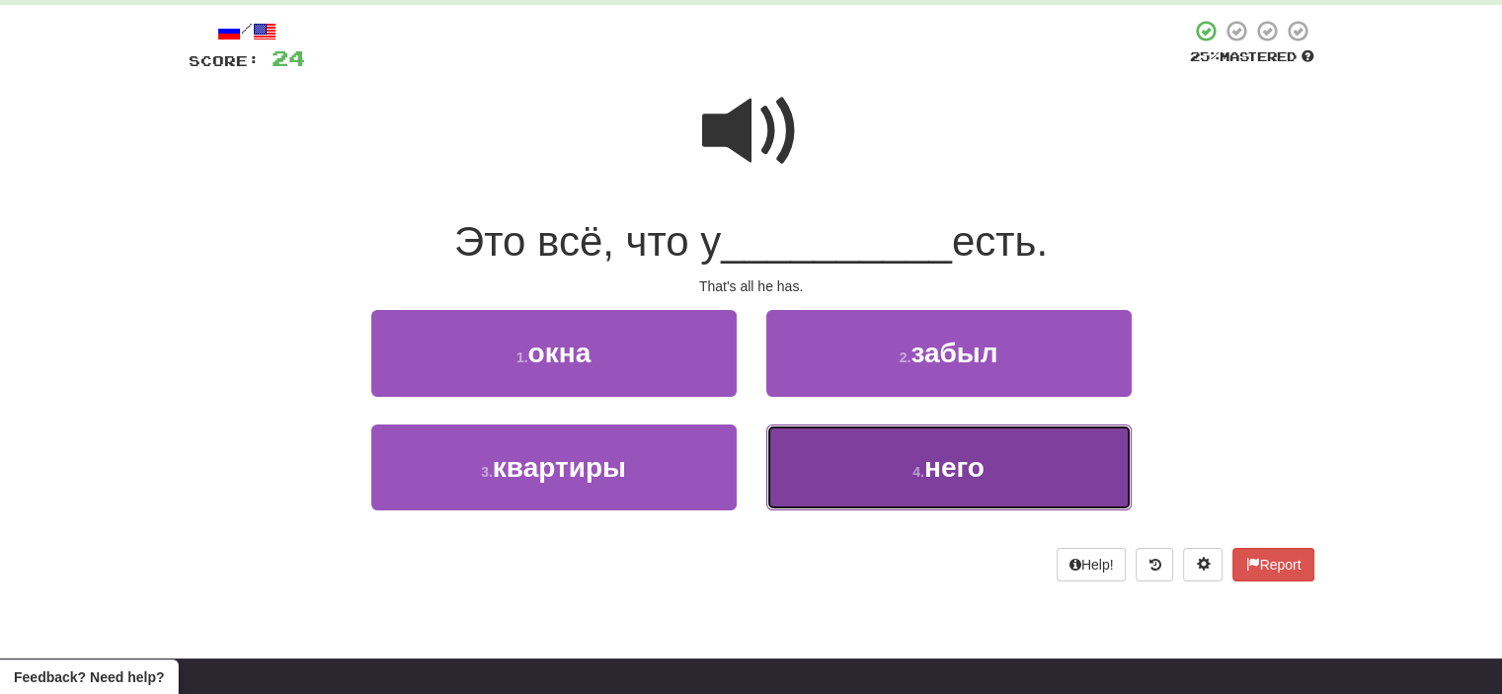
click at [875, 478] on button "4 . него" at bounding box center [948, 468] width 365 height 86
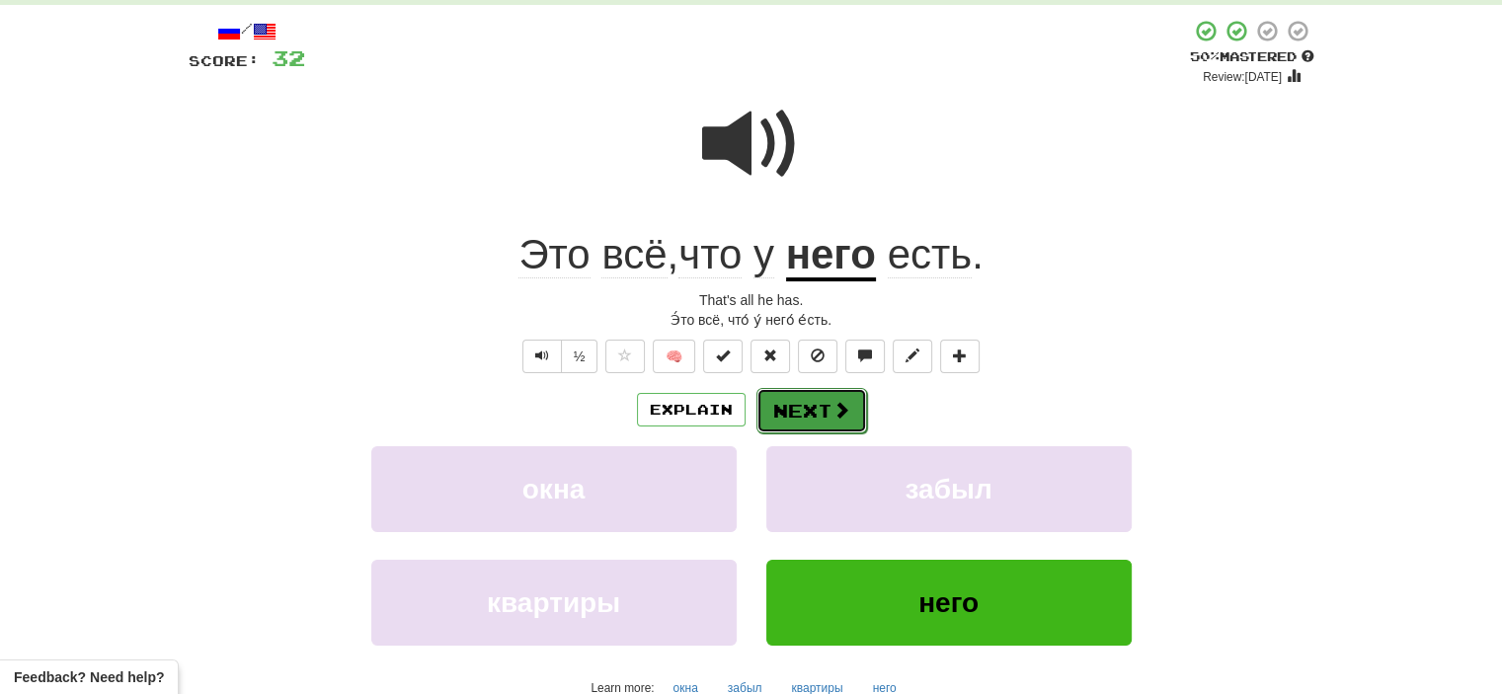
click at [805, 406] on button "Next" at bounding box center [812, 410] width 111 height 45
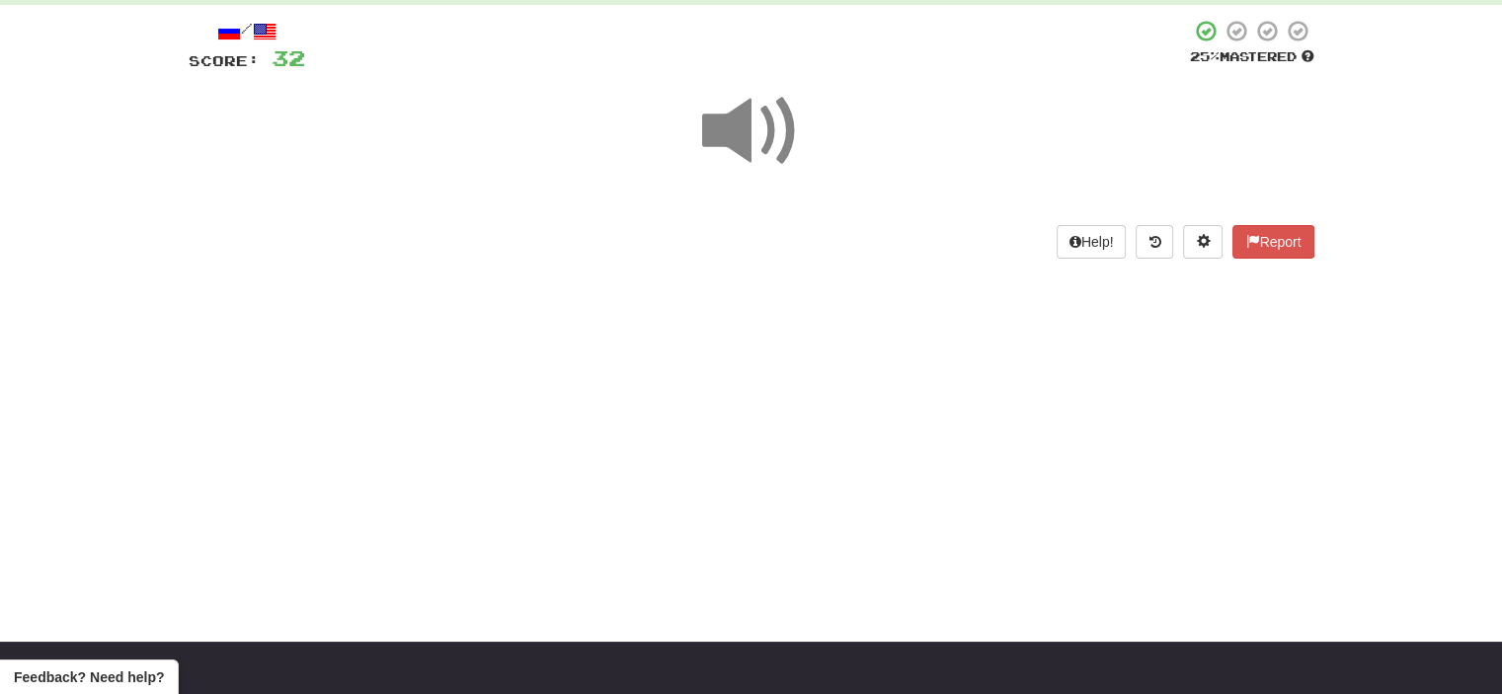
scroll to position [122, 0]
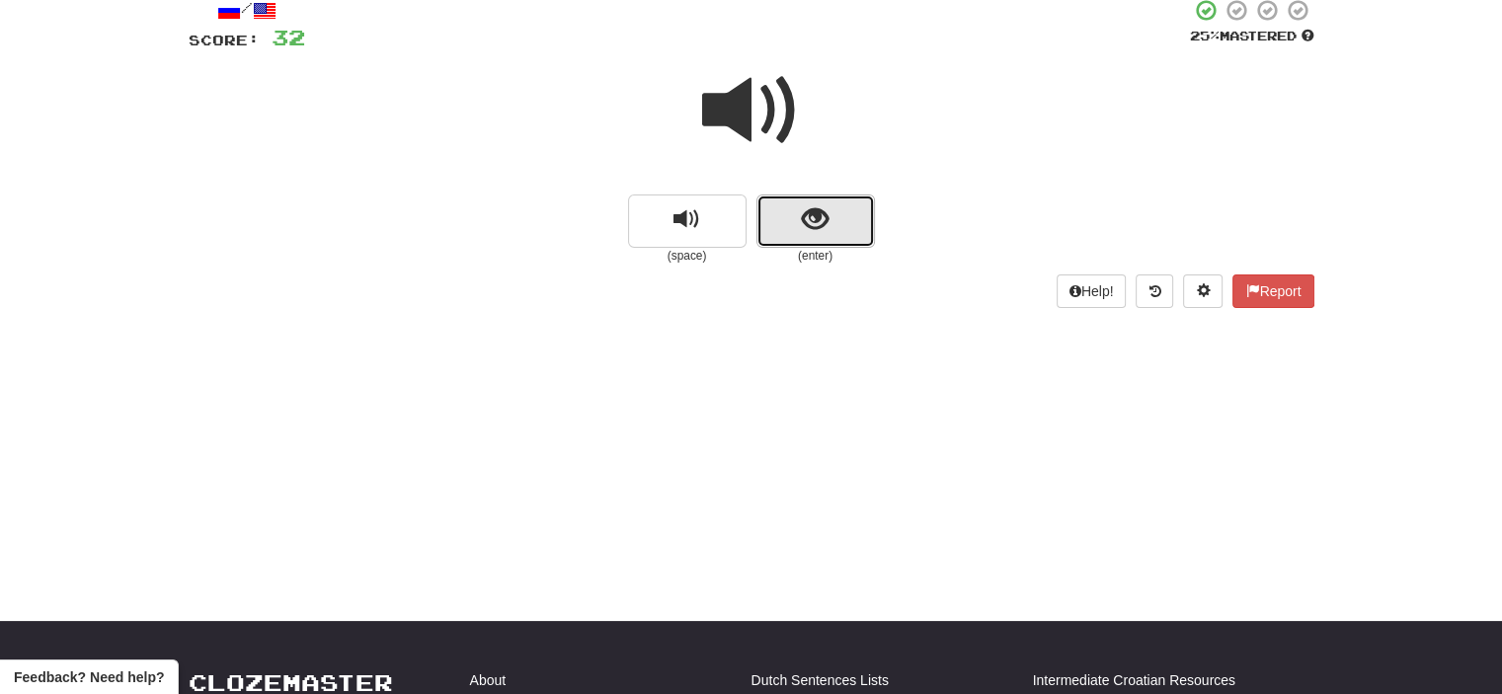
click at [790, 210] on button "show sentence" at bounding box center [816, 221] width 119 height 53
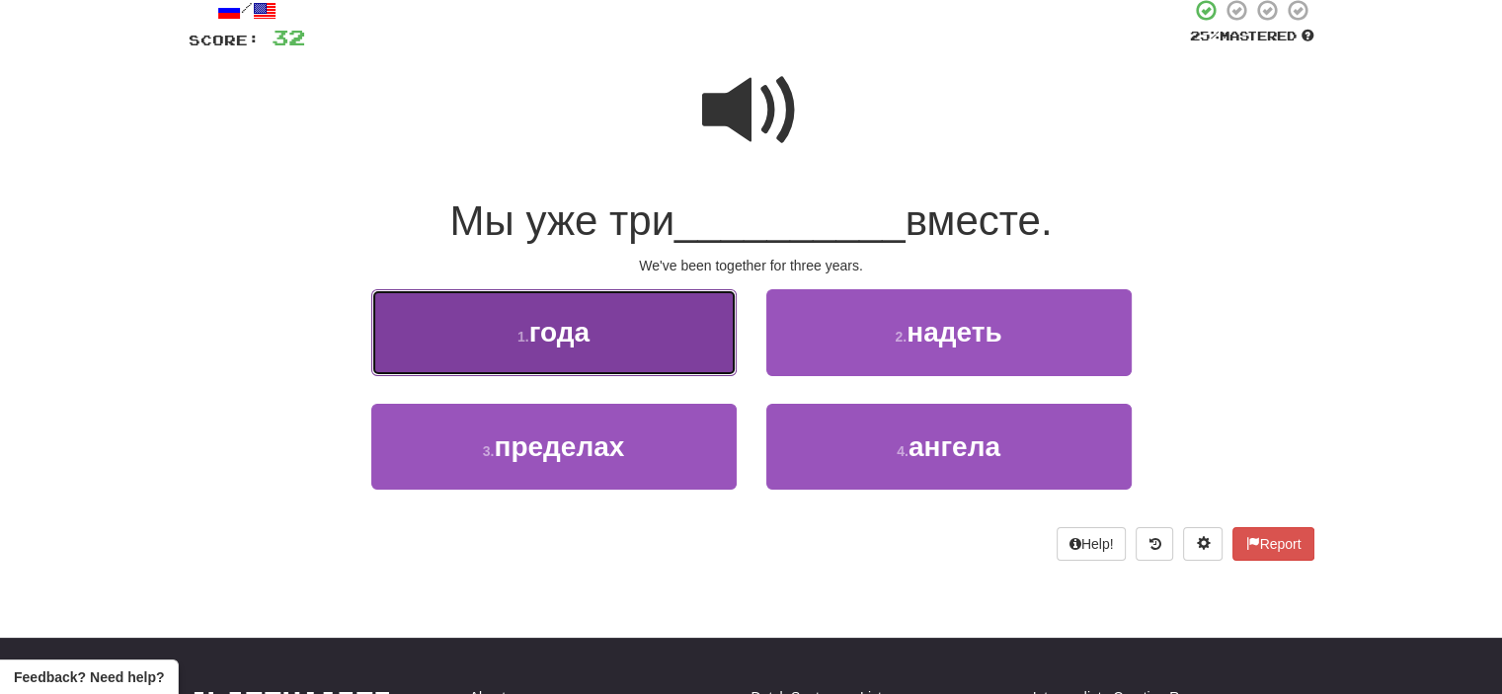
click at [689, 355] on button "1 . года" at bounding box center [553, 332] width 365 height 86
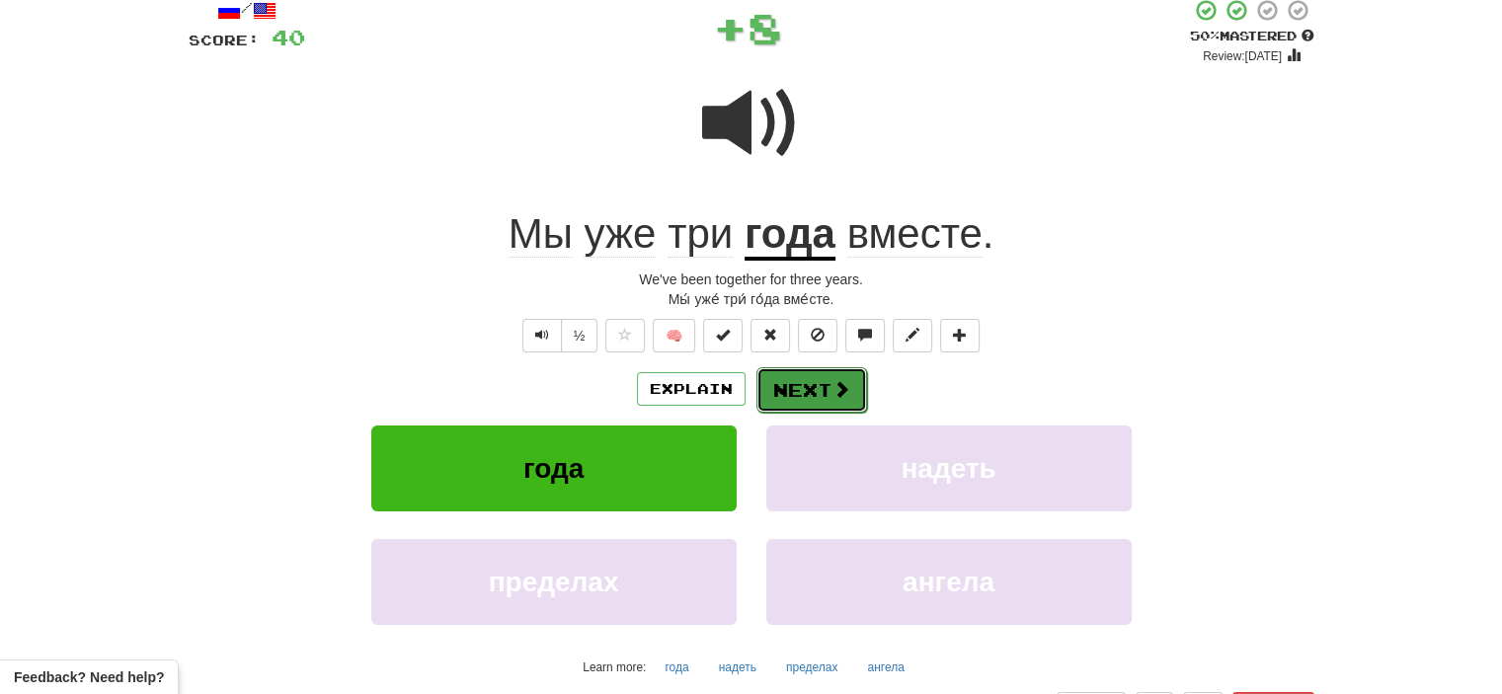
click at [810, 398] on button "Next" at bounding box center [812, 389] width 111 height 45
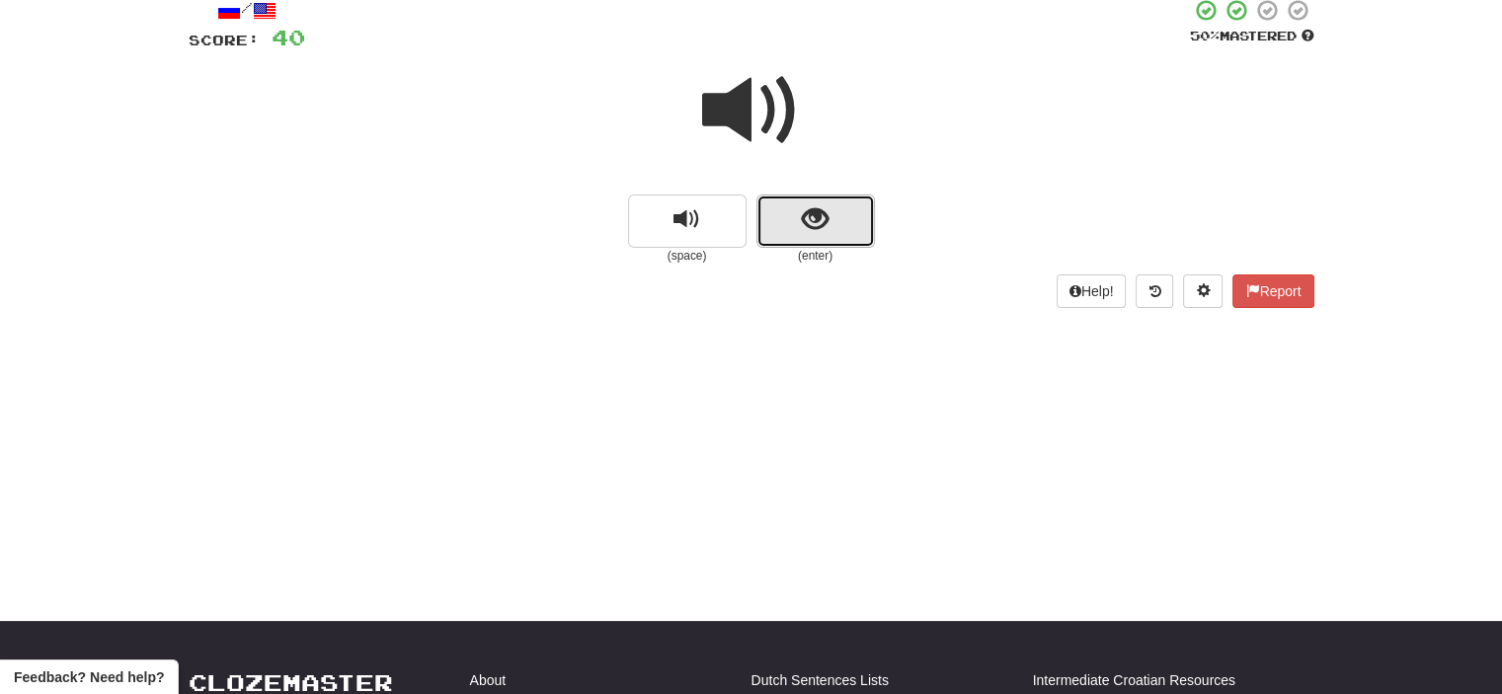
click at [797, 208] on button "show sentence" at bounding box center [816, 221] width 119 height 53
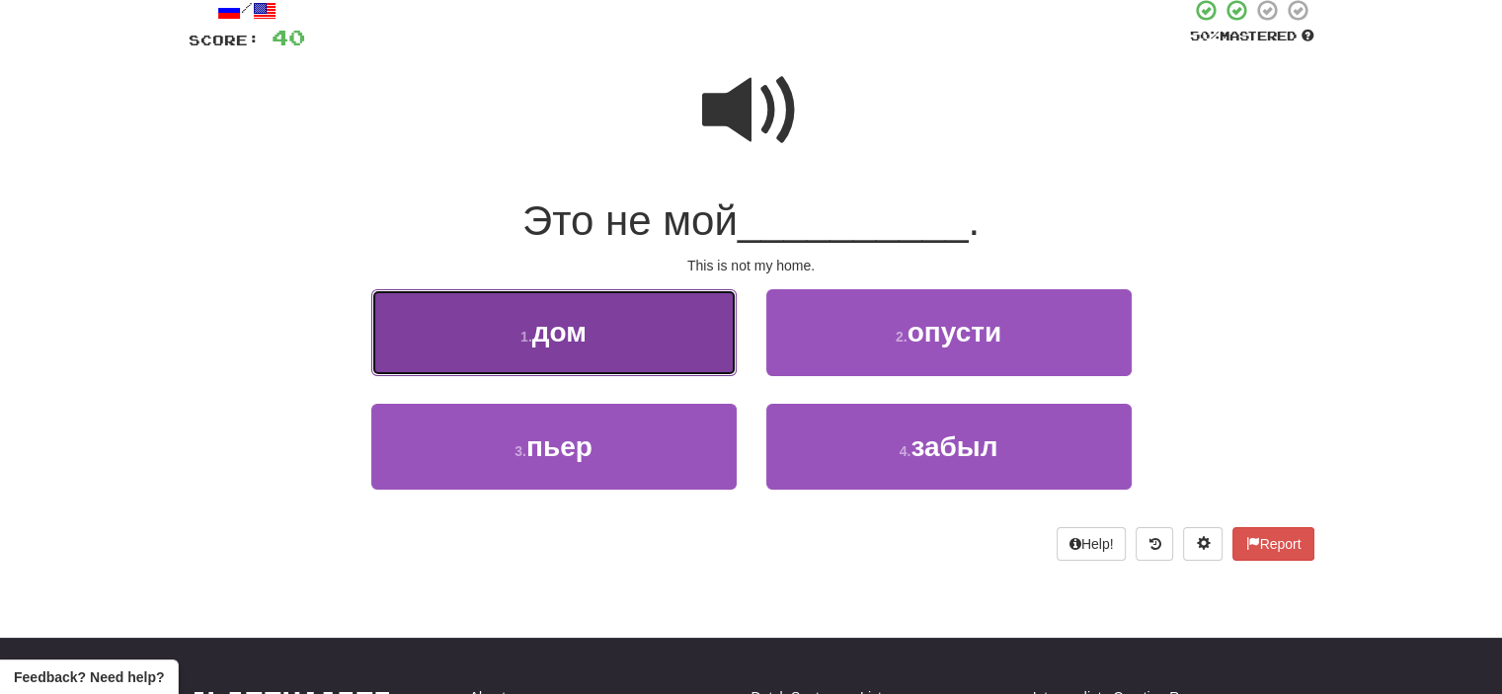
click at [698, 326] on button "1 . дом" at bounding box center [553, 332] width 365 height 86
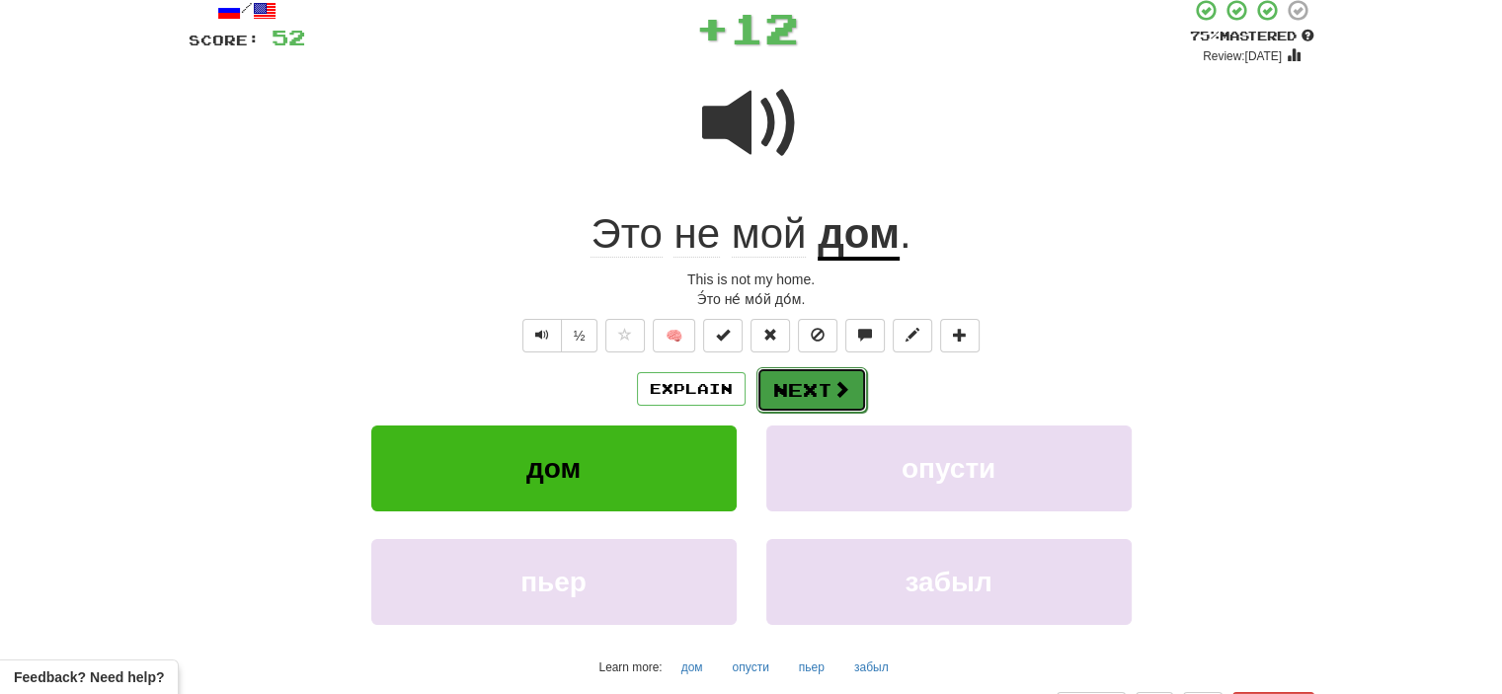
click at [816, 392] on button "Next" at bounding box center [812, 389] width 111 height 45
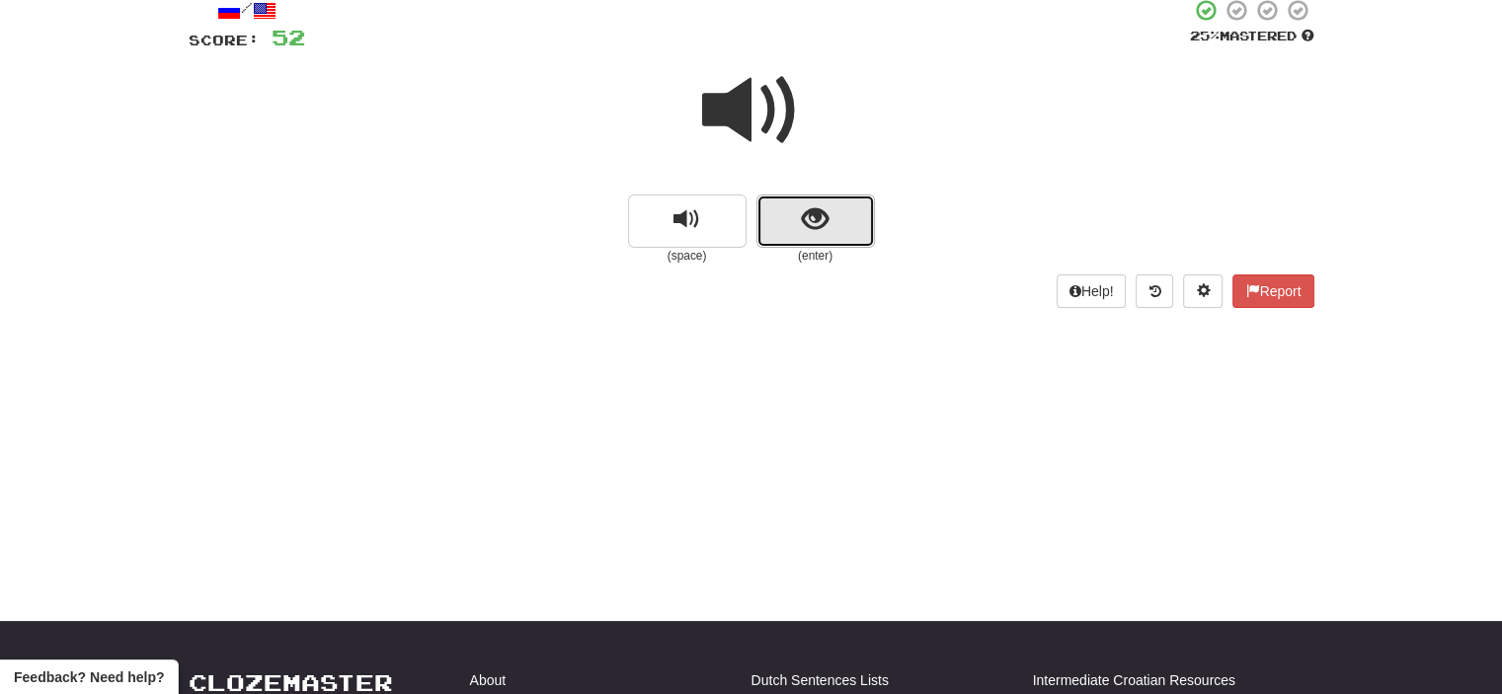
click at [794, 230] on button "show sentence" at bounding box center [816, 221] width 119 height 53
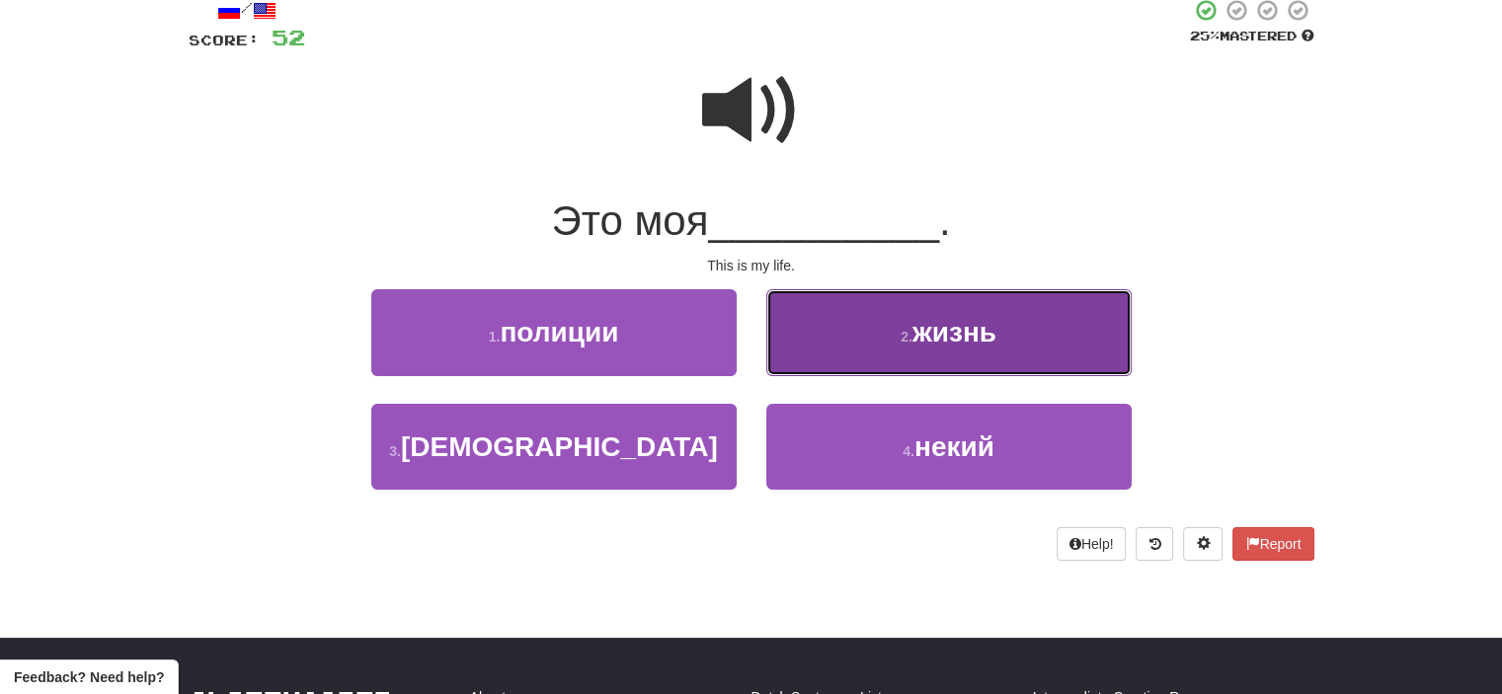
click at [837, 345] on button "2 . жизнь" at bounding box center [948, 332] width 365 height 86
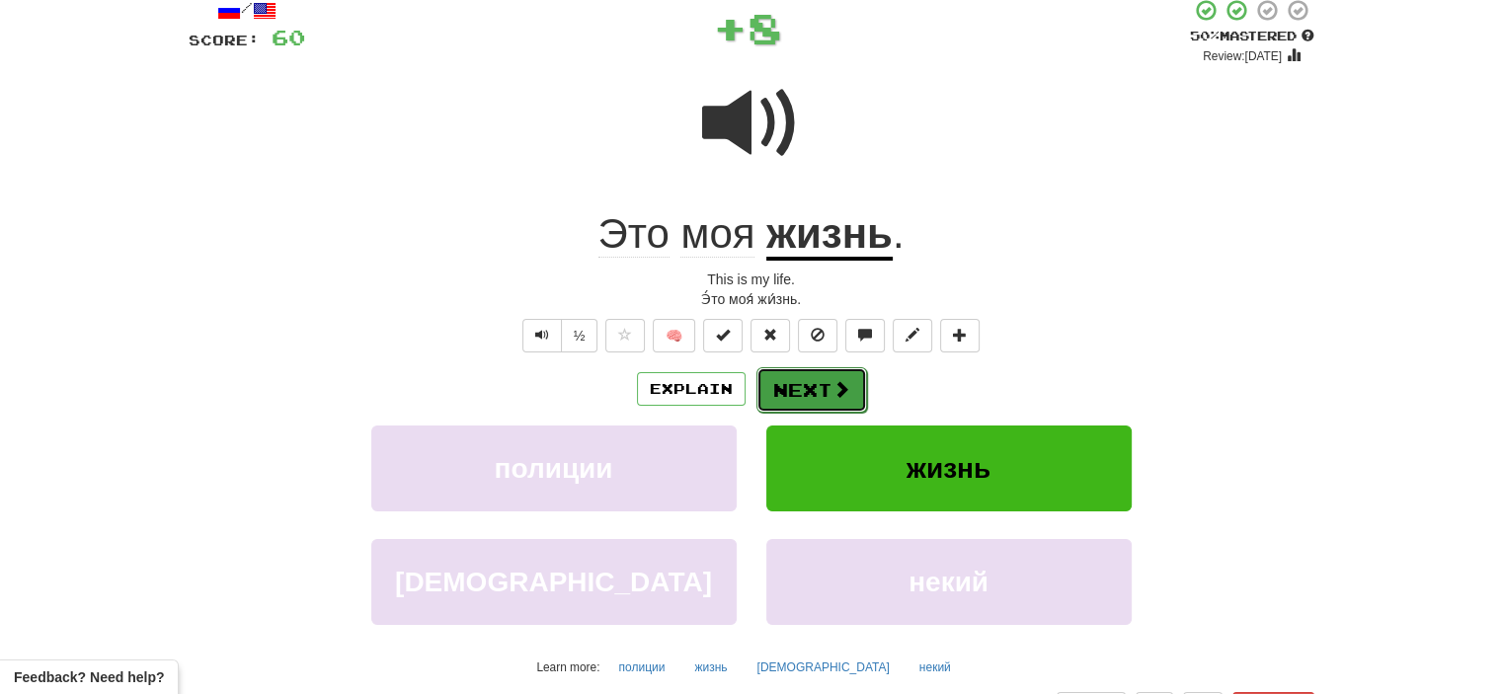
click at [833, 391] on span at bounding box center [842, 389] width 18 height 18
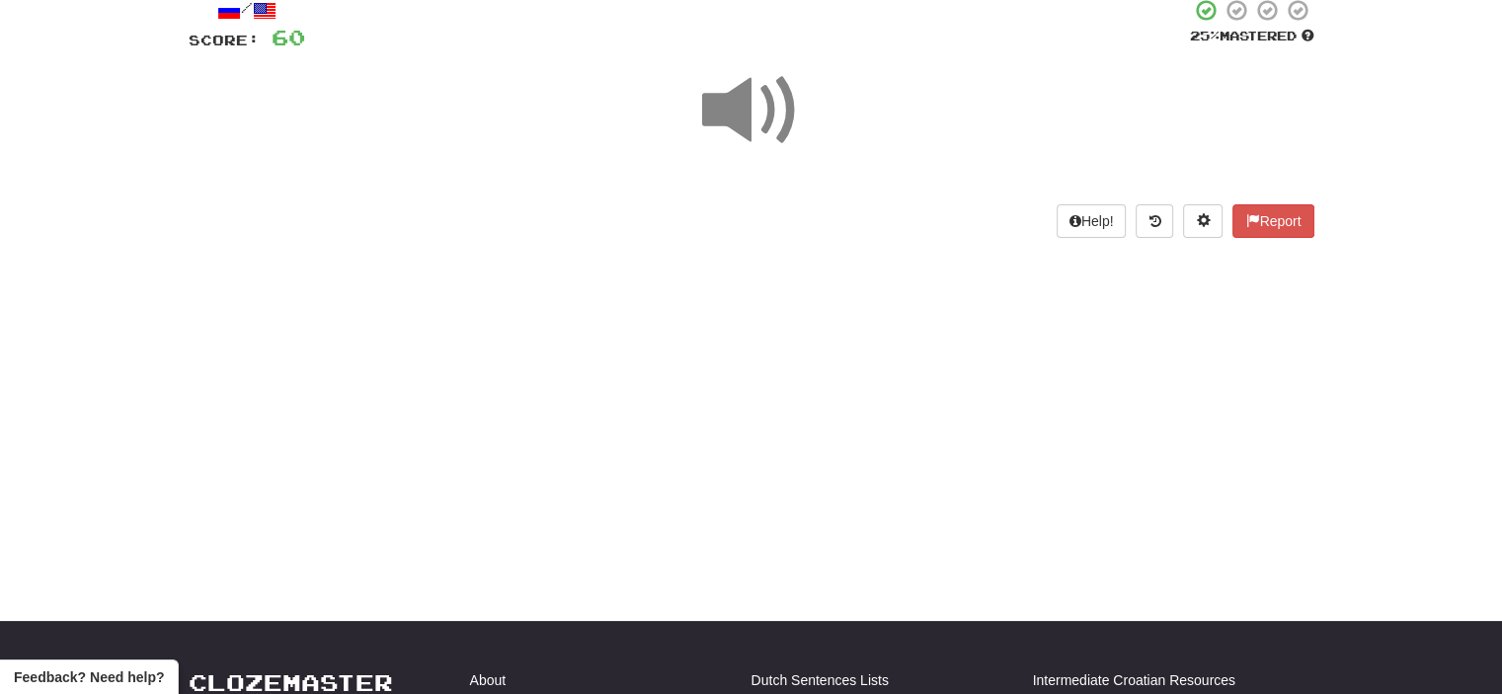
scroll to position [166, 0]
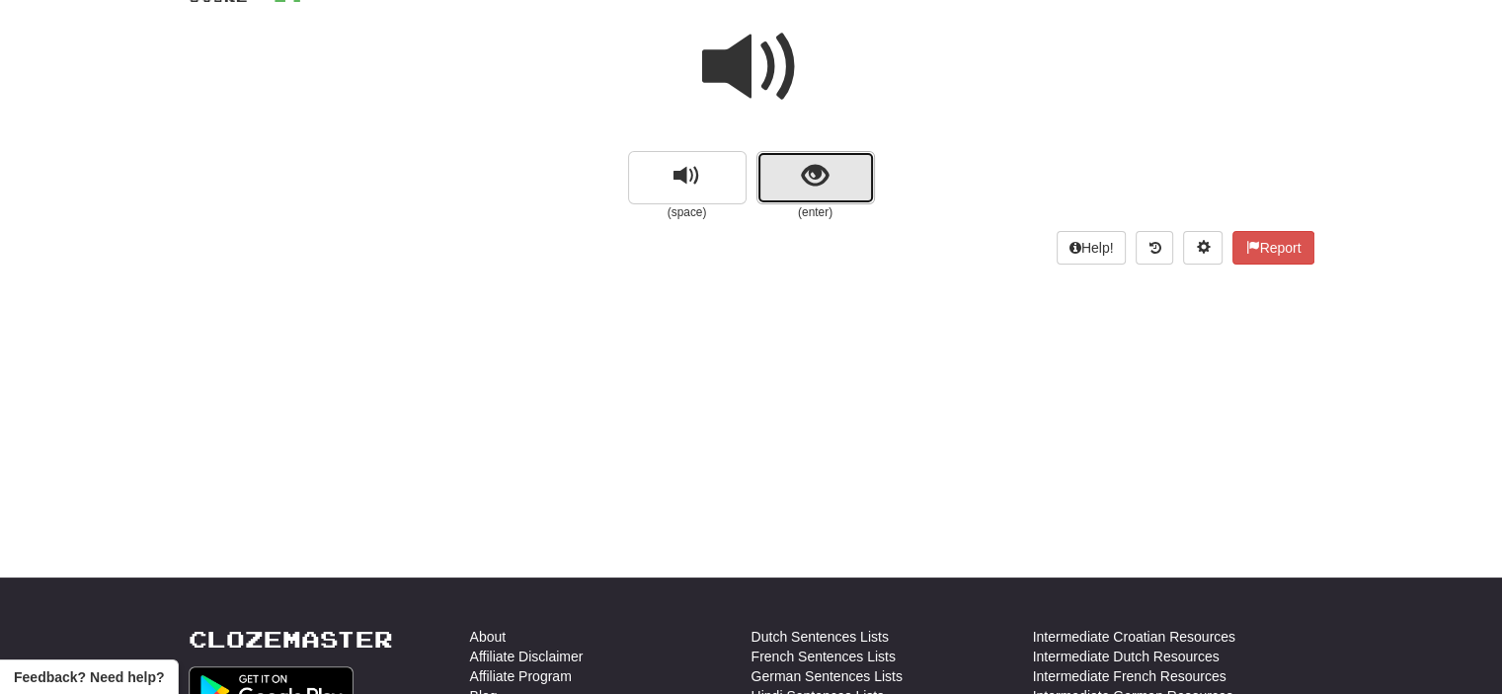
click at [770, 161] on button "show sentence" at bounding box center [816, 177] width 119 height 53
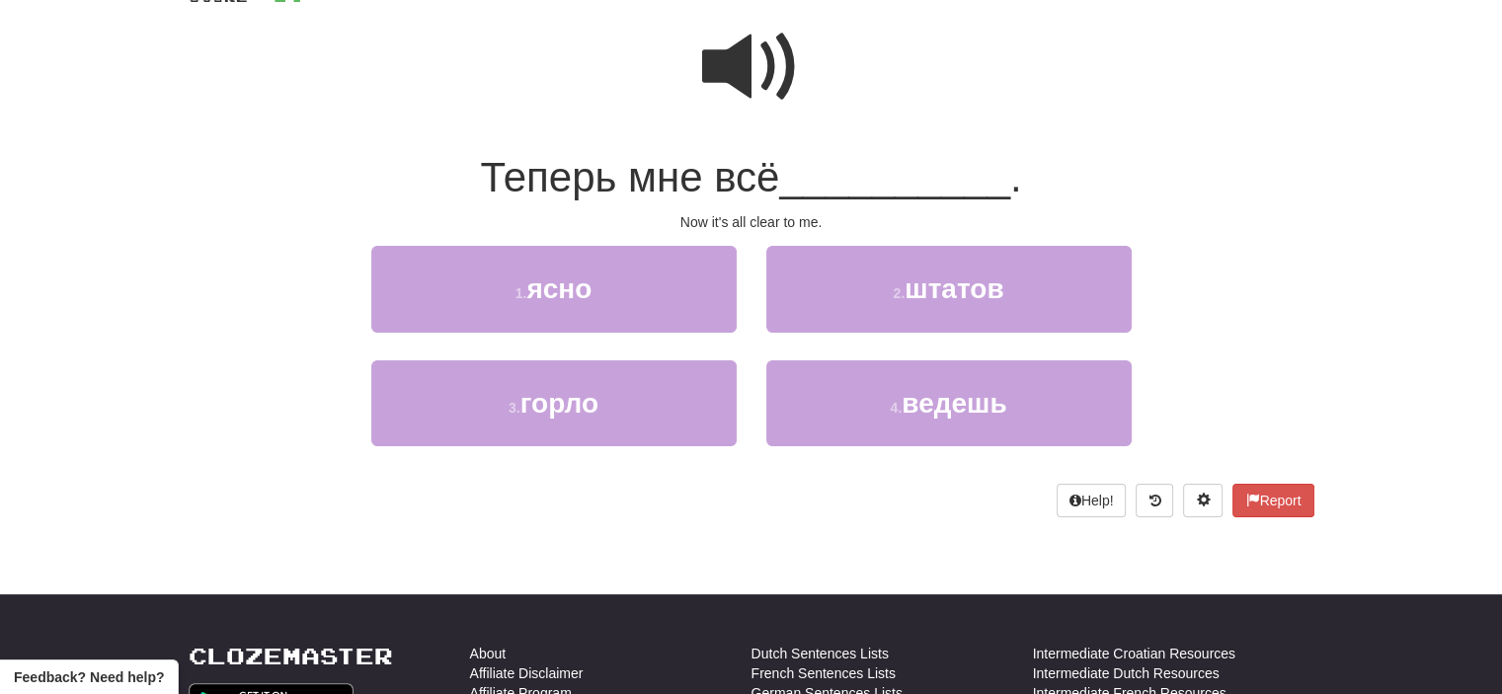
click at [770, 161] on span "Теперь мне всё" at bounding box center [629, 177] width 299 height 46
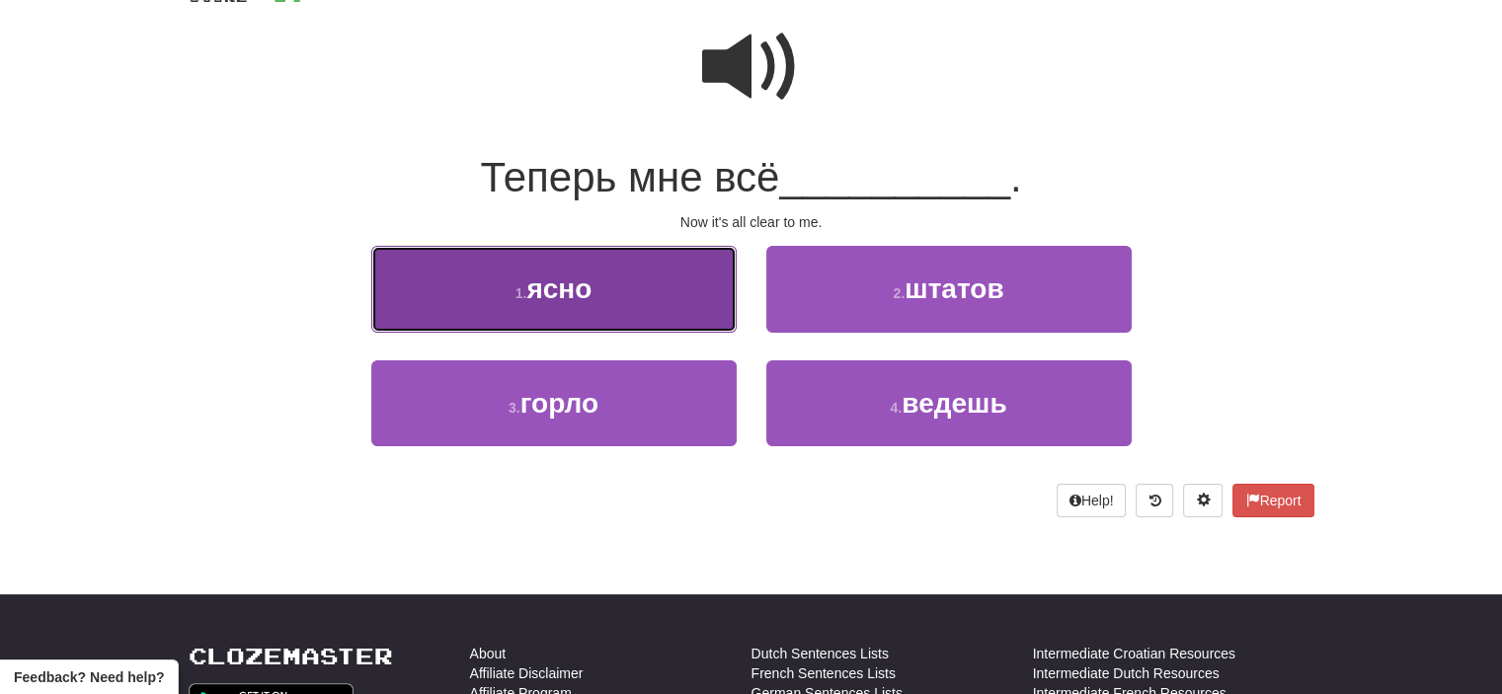
click at [650, 308] on button "1 . ясно" at bounding box center [553, 289] width 365 height 86
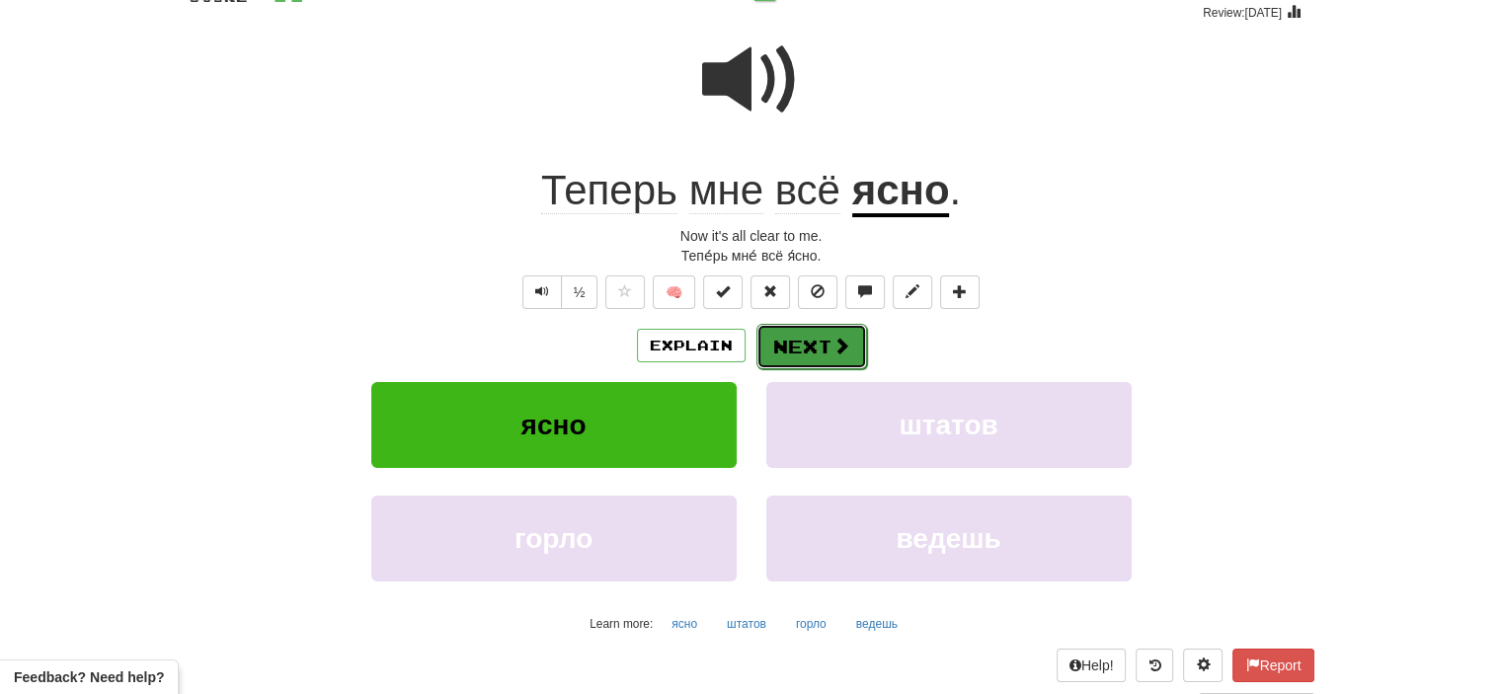
click at [806, 339] on button "Next" at bounding box center [812, 346] width 111 height 45
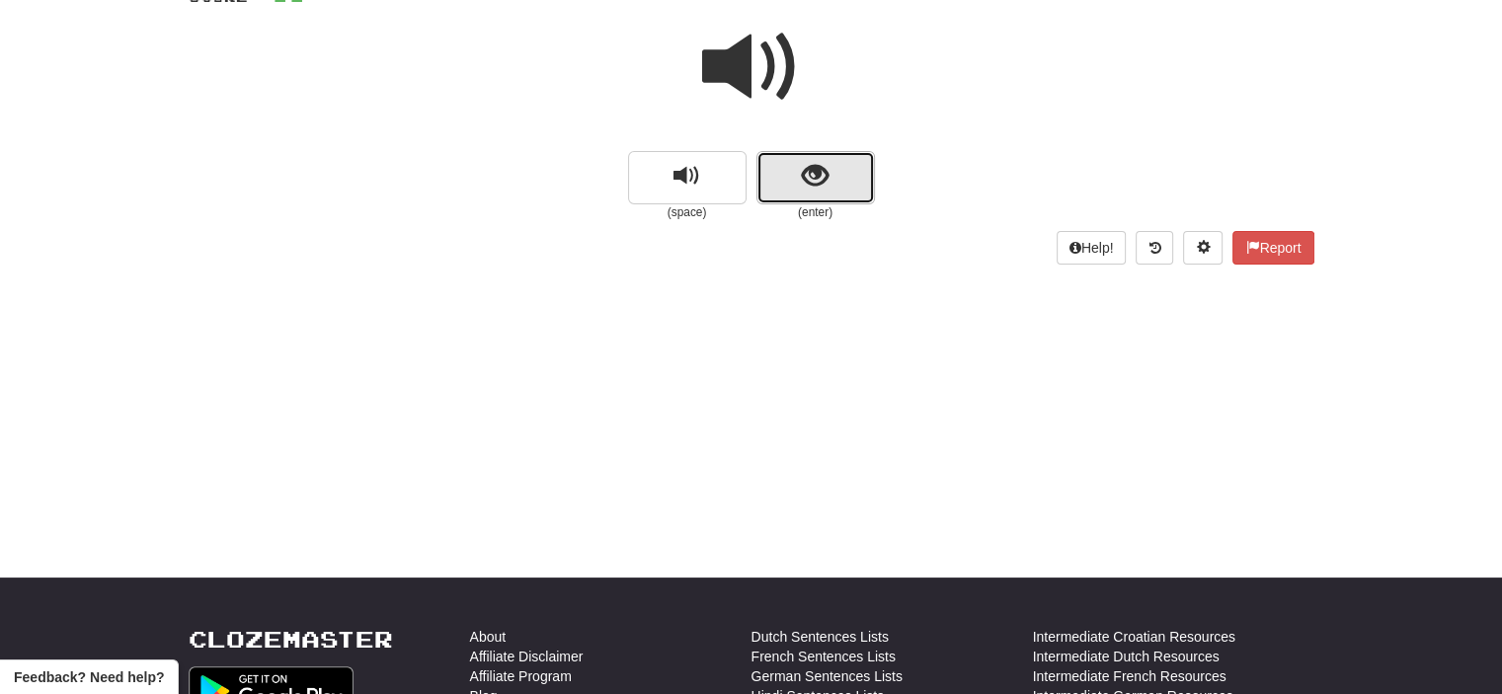
click at [777, 185] on button "show sentence" at bounding box center [816, 177] width 119 height 53
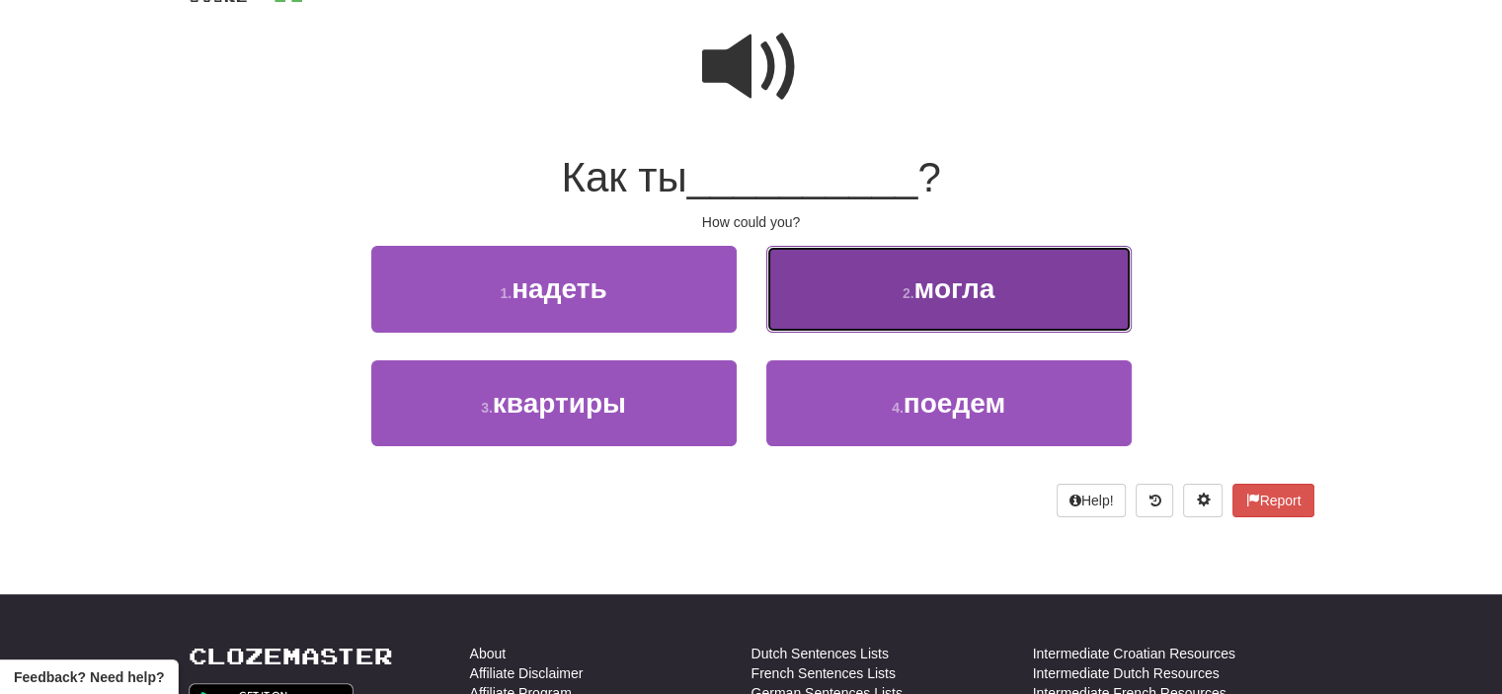
click at [842, 293] on button "2 . могла" at bounding box center [948, 289] width 365 height 86
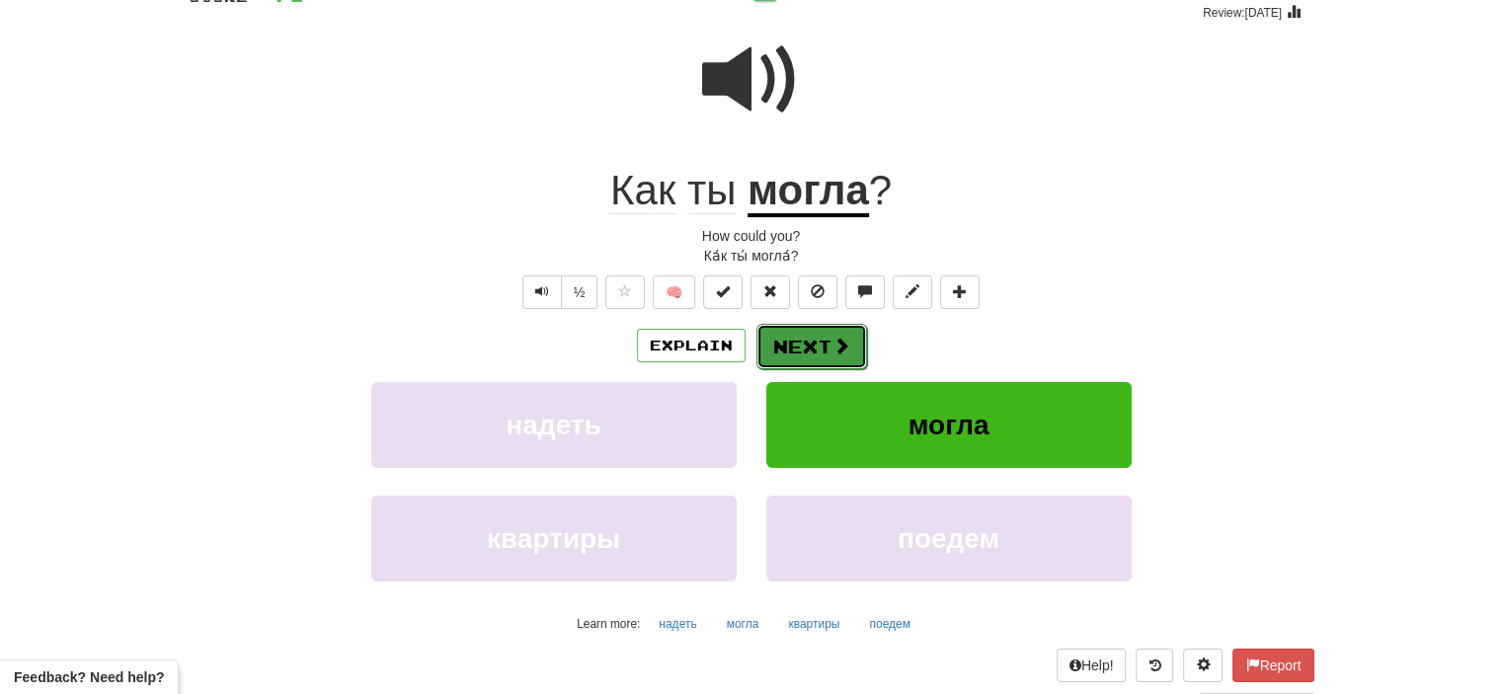
click at [799, 342] on button "Next" at bounding box center [812, 346] width 111 height 45
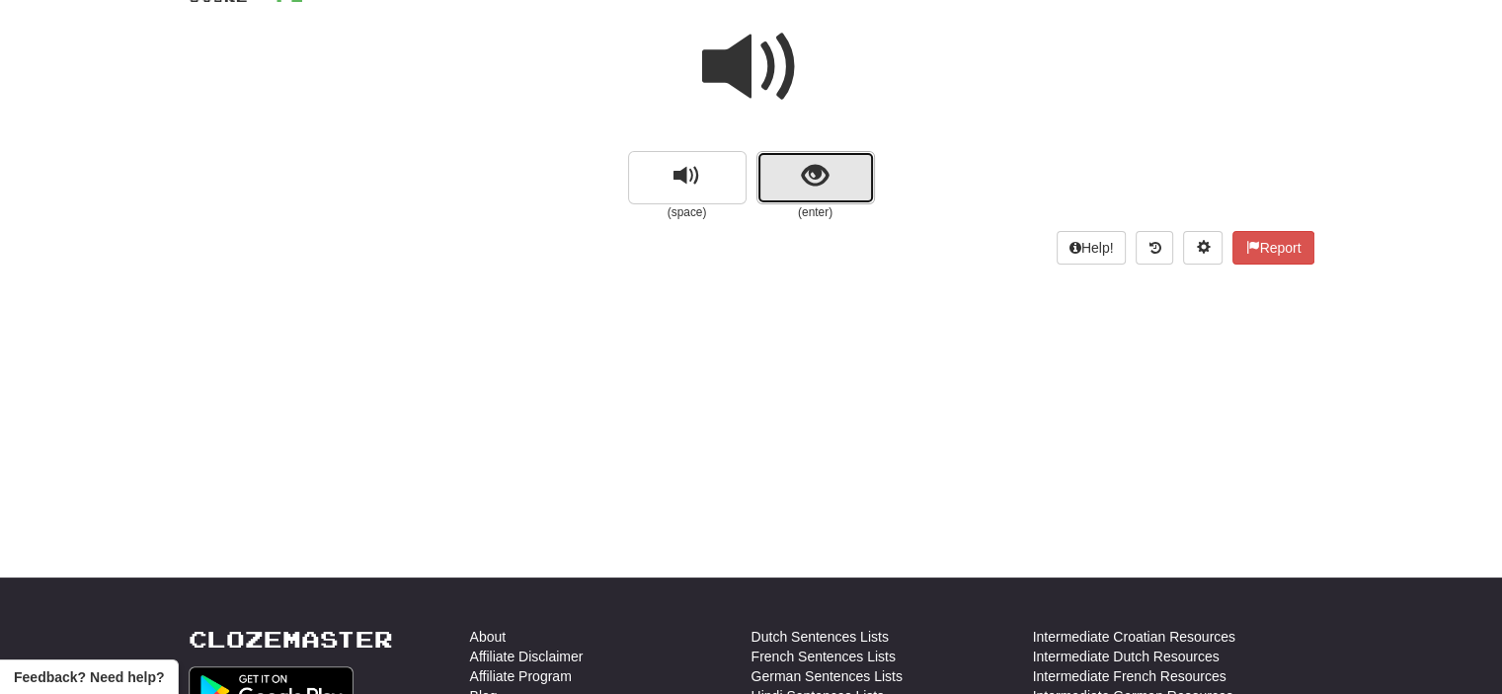
click at [784, 189] on button "show sentence" at bounding box center [816, 177] width 119 height 53
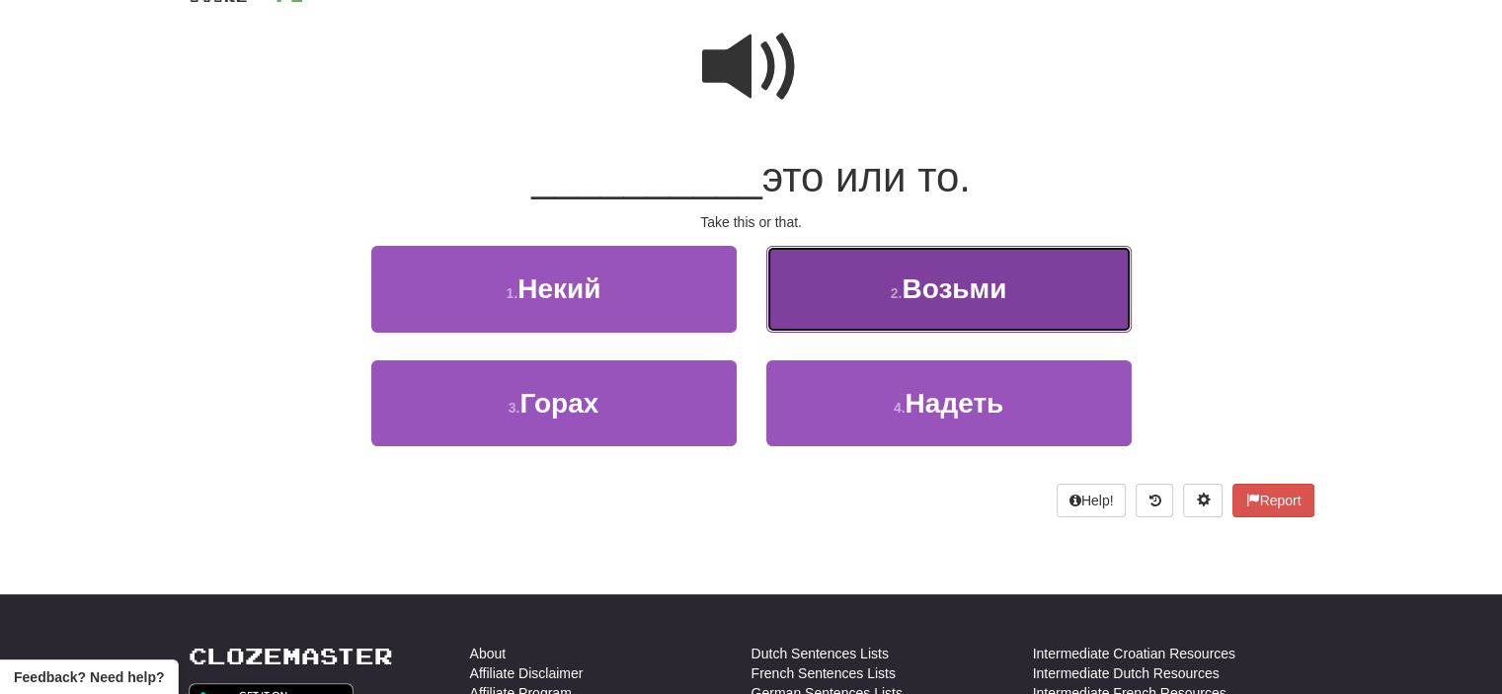
click at [821, 300] on button "2 . Возьми" at bounding box center [948, 289] width 365 height 86
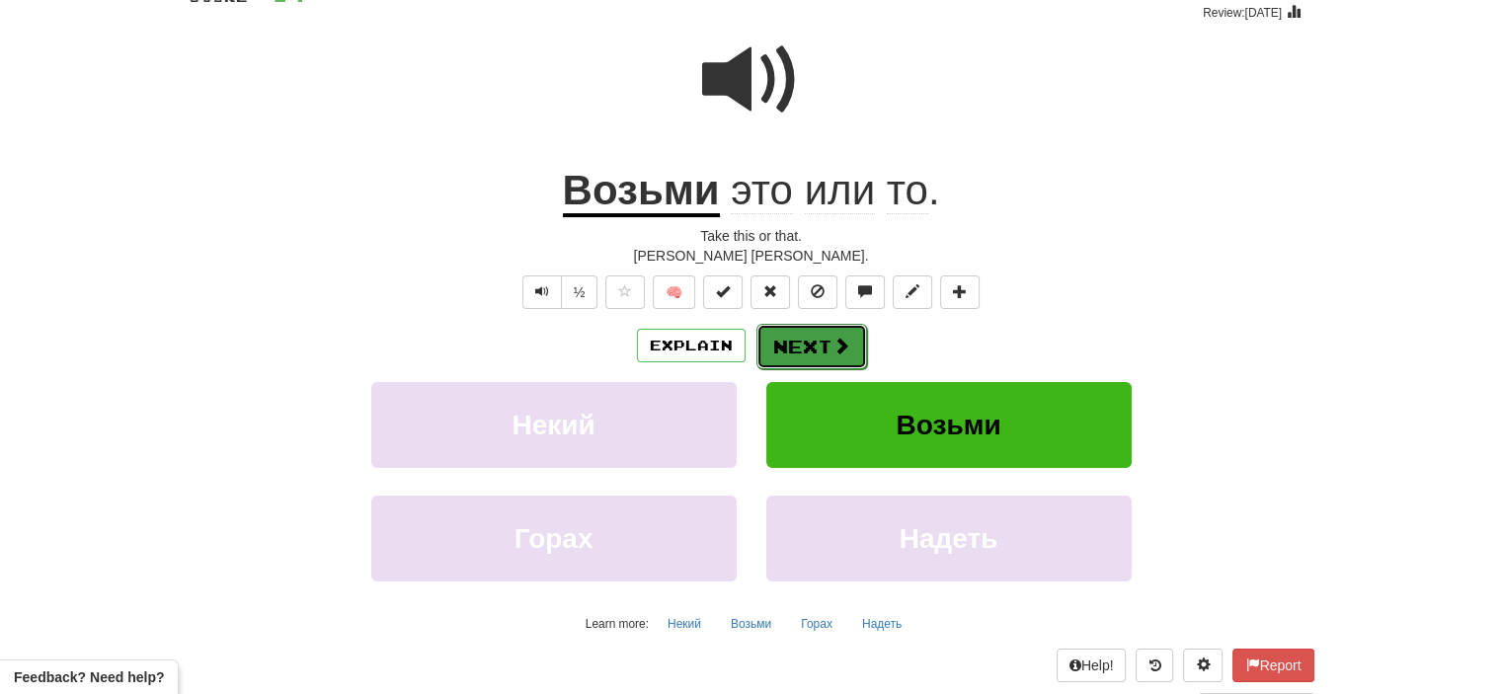
click at [798, 345] on button "Next" at bounding box center [812, 346] width 111 height 45
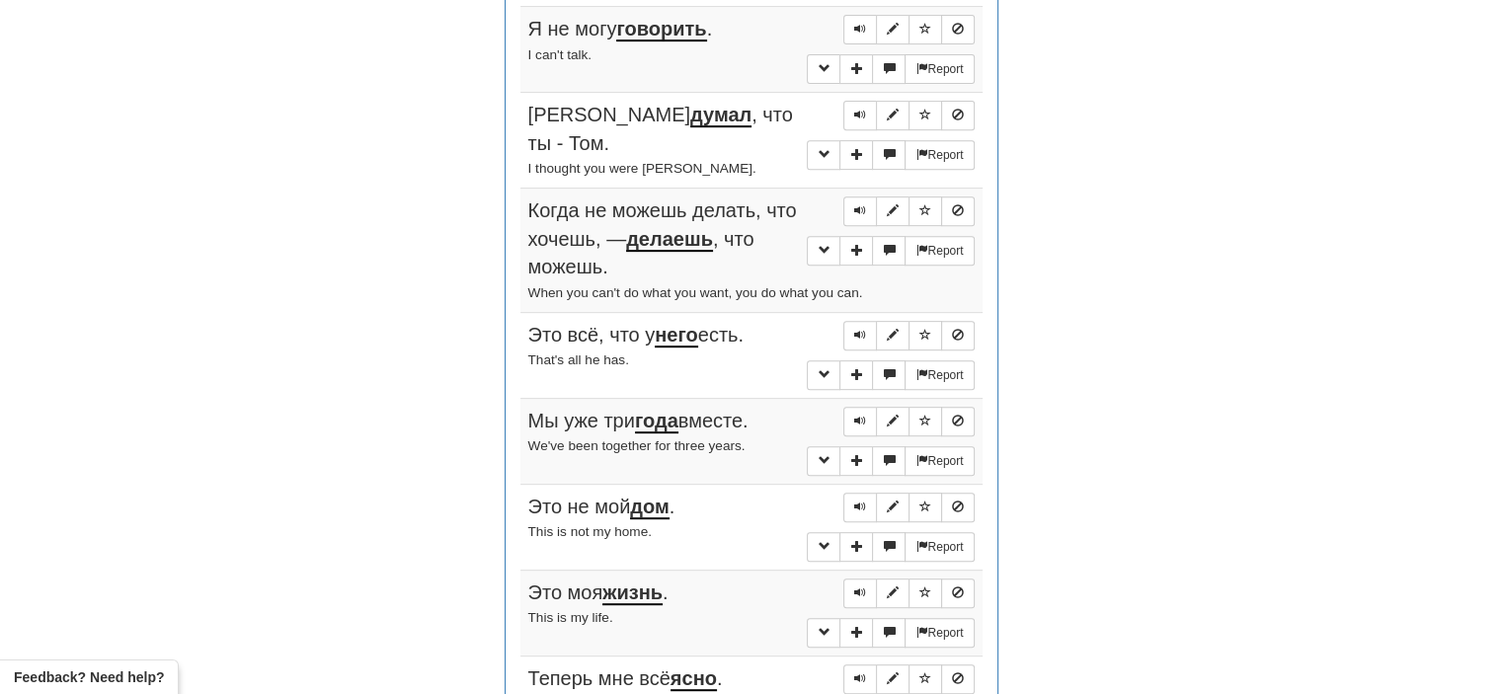
scroll to position [811, 0]
click at [860, 27] on span "Sentence controls" at bounding box center [860, 31] width 12 height 12
click at [858, 111] on span "Sentence controls" at bounding box center [860, 117] width 12 height 12
click at [861, 206] on span "Sentence controls" at bounding box center [860, 212] width 12 height 12
click at [858, 331] on span "Sentence controls" at bounding box center [860, 337] width 12 height 12
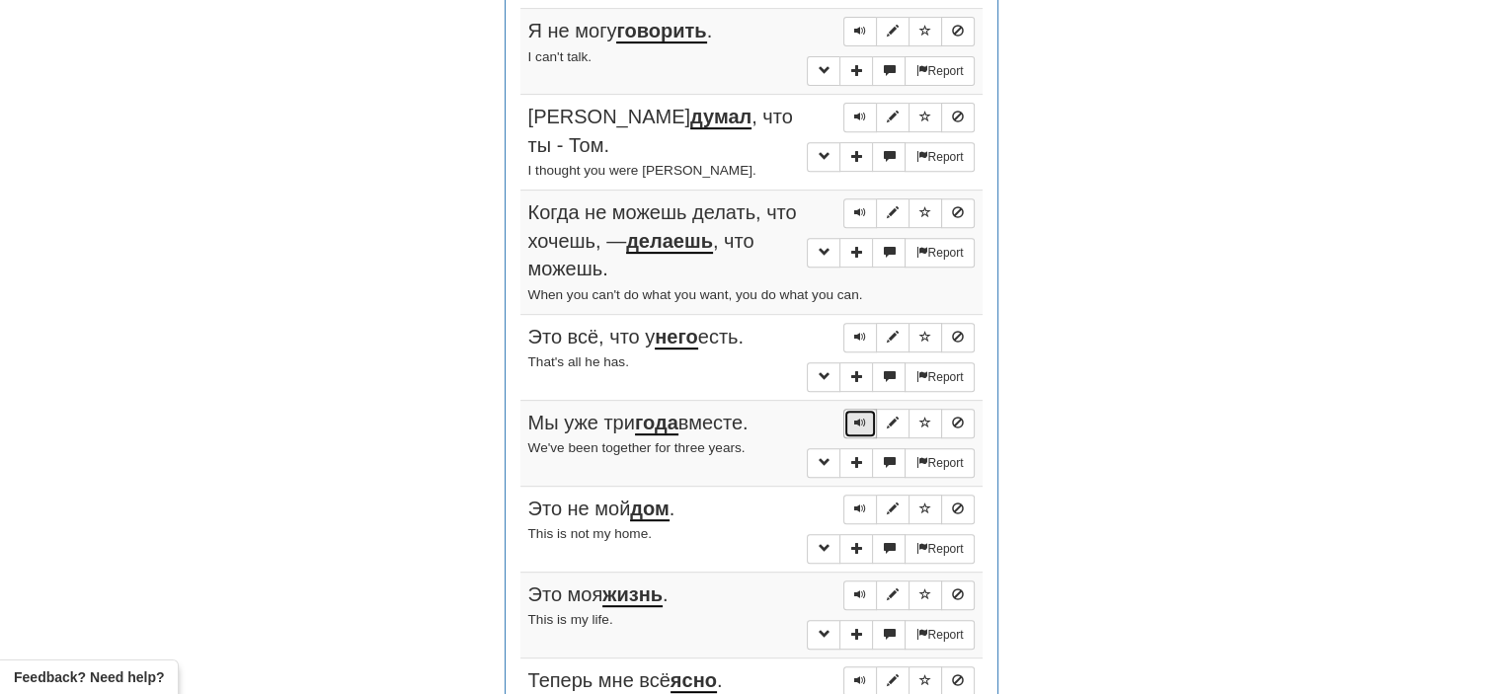
click at [861, 417] on span "Sentence controls" at bounding box center [860, 423] width 12 height 12
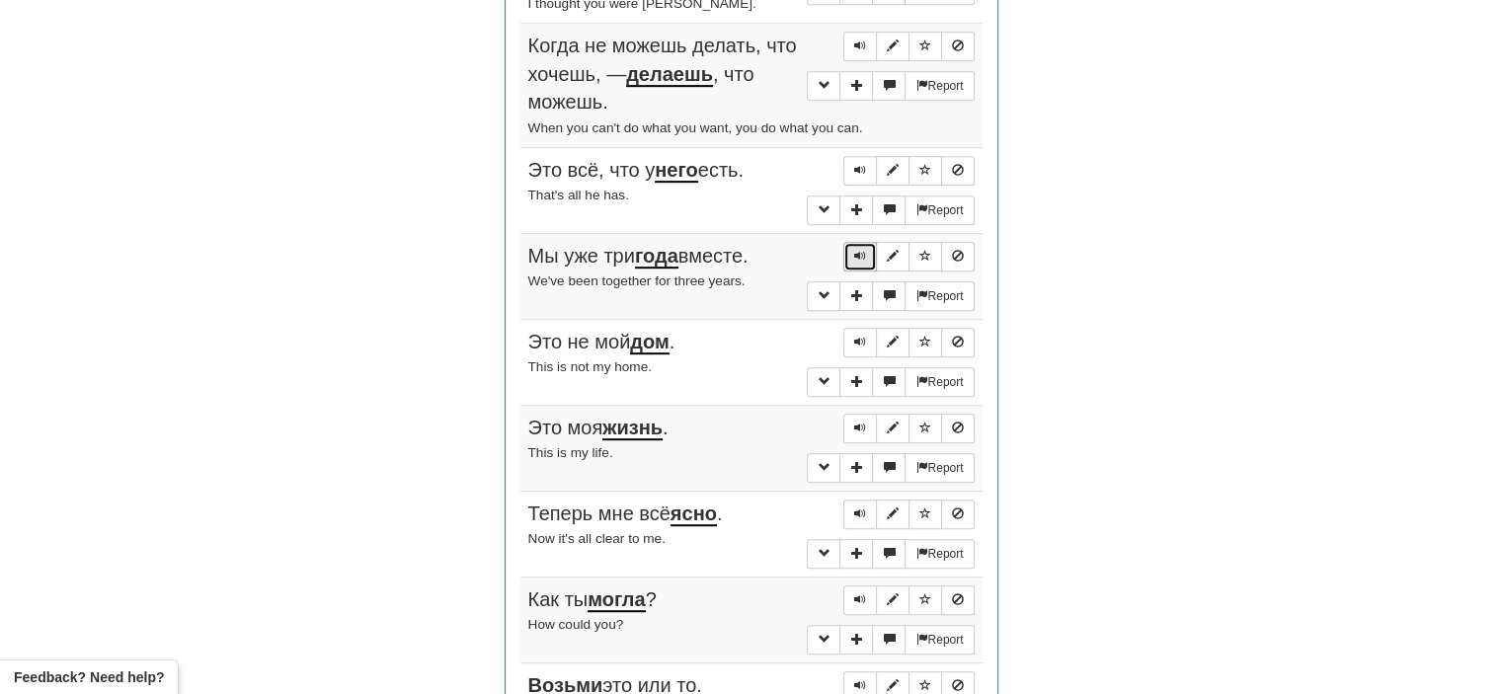
scroll to position [1000, 0]
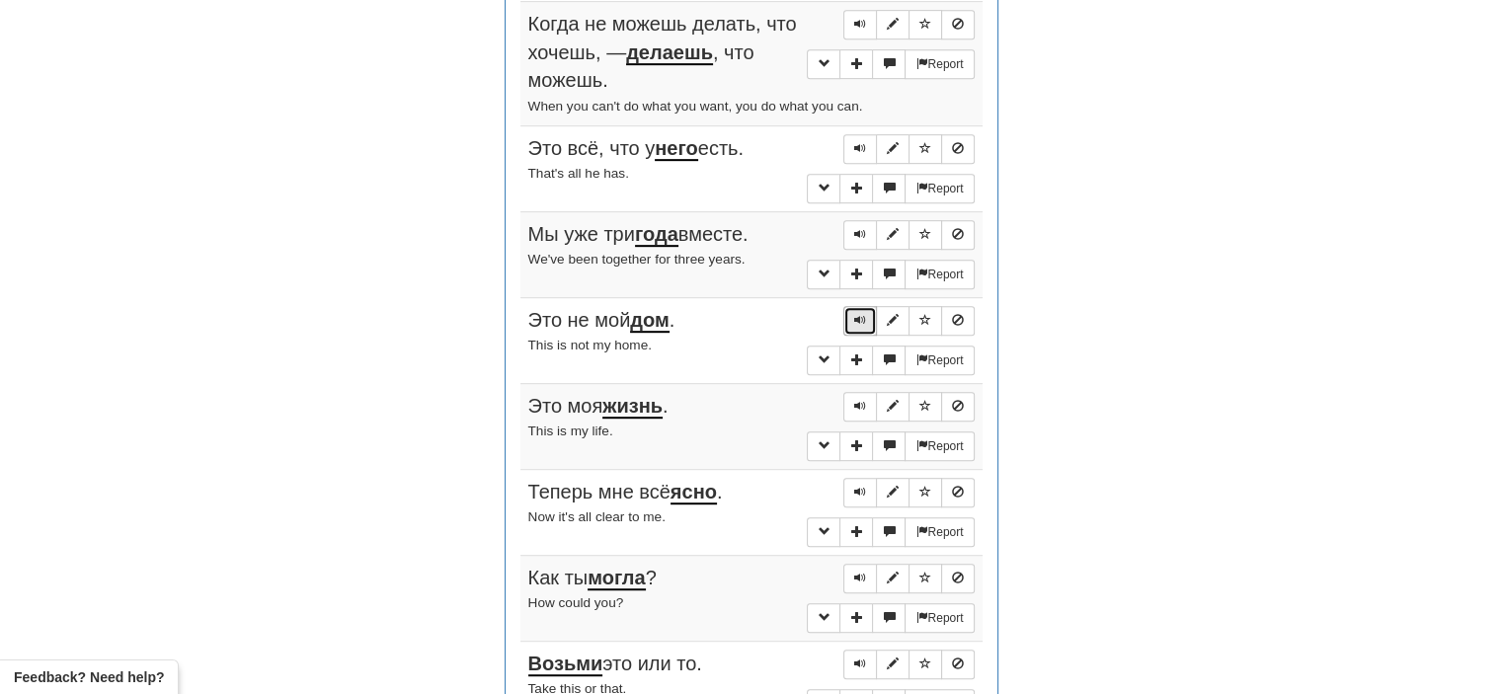
click at [865, 314] on span "Sentence controls" at bounding box center [860, 320] width 12 height 12
click at [860, 400] on span "Sentence controls" at bounding box center [860, 406] width 12 height 12
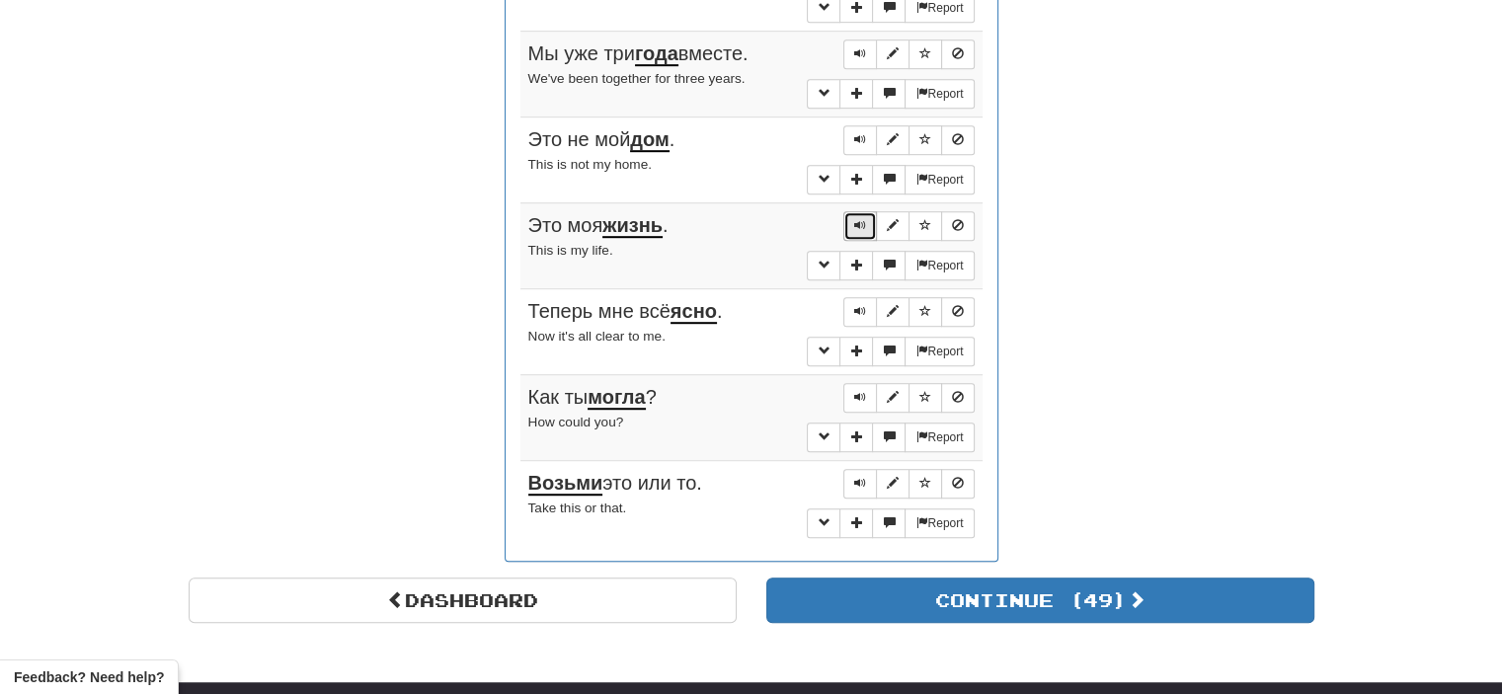
scroll to position [1183, 0]
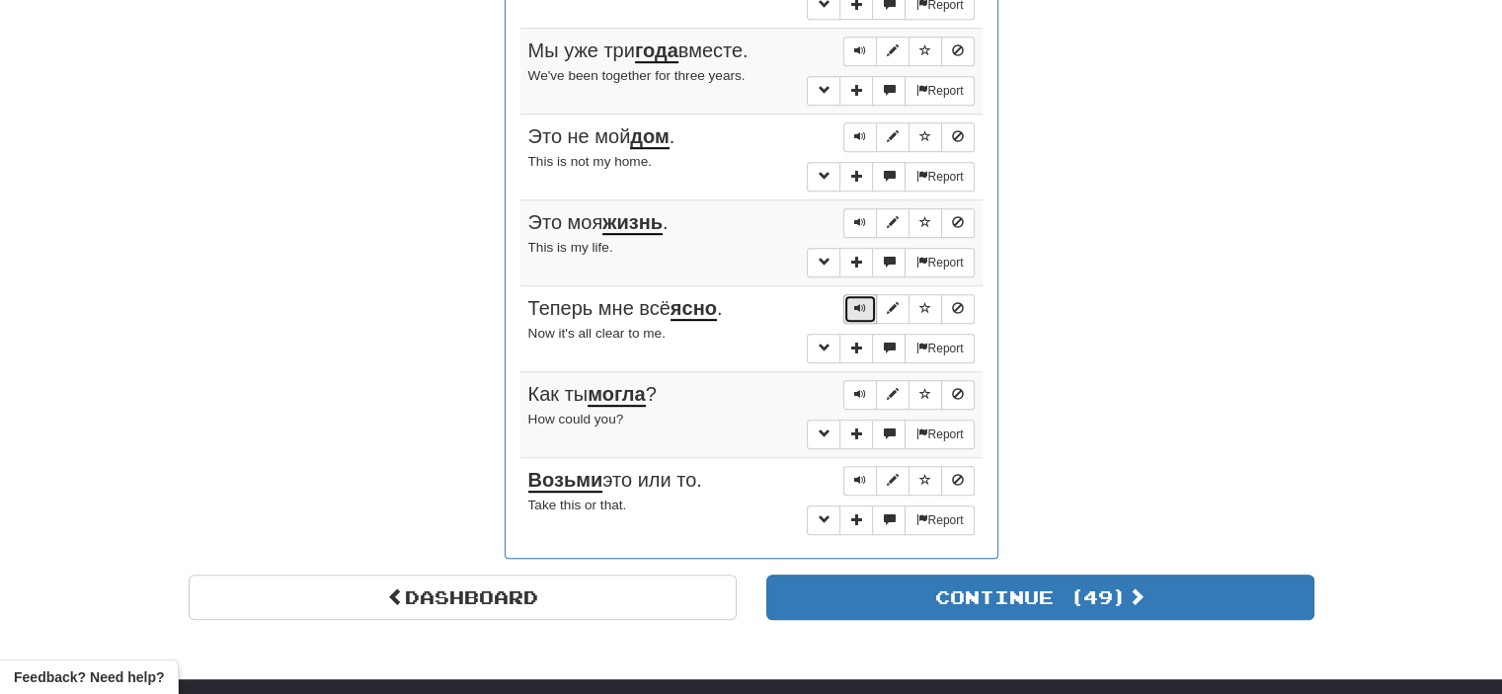
click at [862, 302] on span "Sentence controls" at bounding box center [860, 308] width 12 height 12
click at [859, 388] on span "Sentence controls" at bounding box center [860, 394] width 12 height 12
click at [865, 474] on span "Sentence controls" at bounding box center [860, 480] width 12 height 12
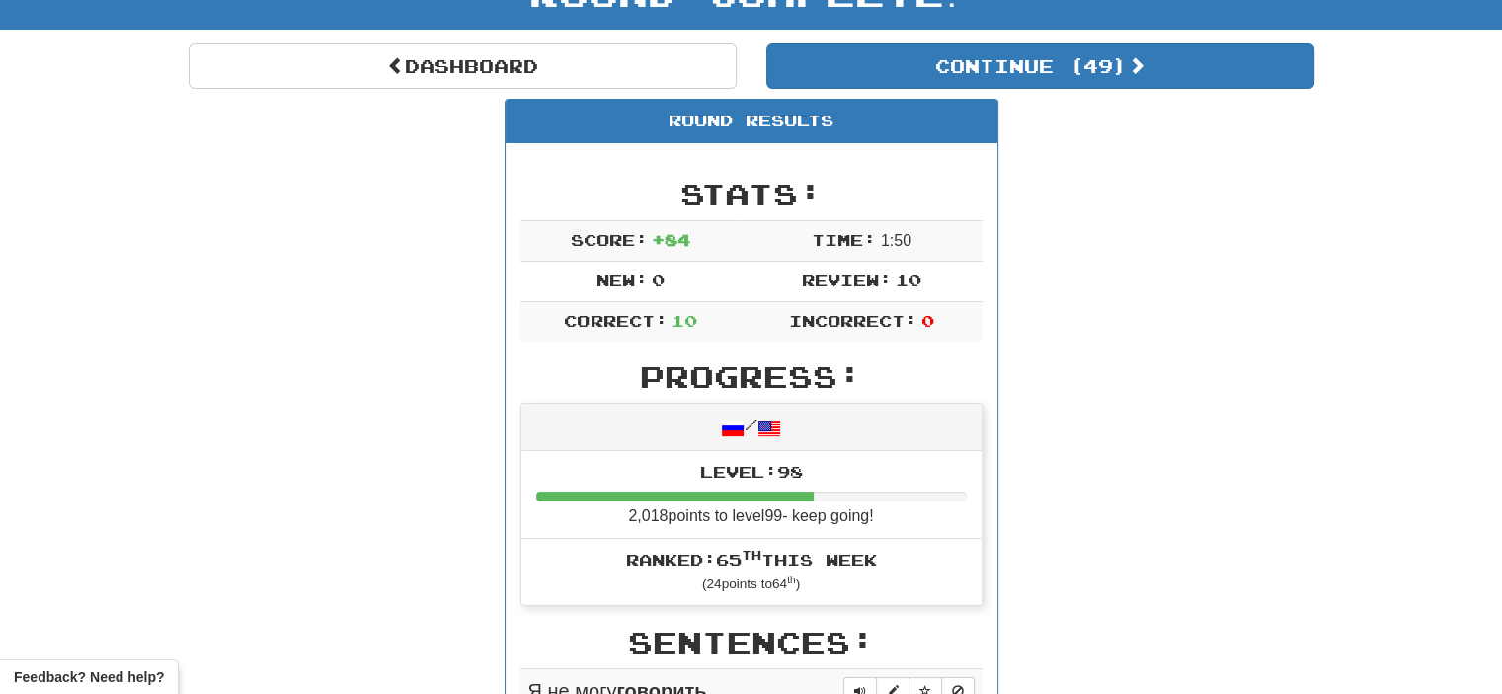
scroll to position [145, 0]
